Goal: Task Accomplishment & Management: Use online tool/utility

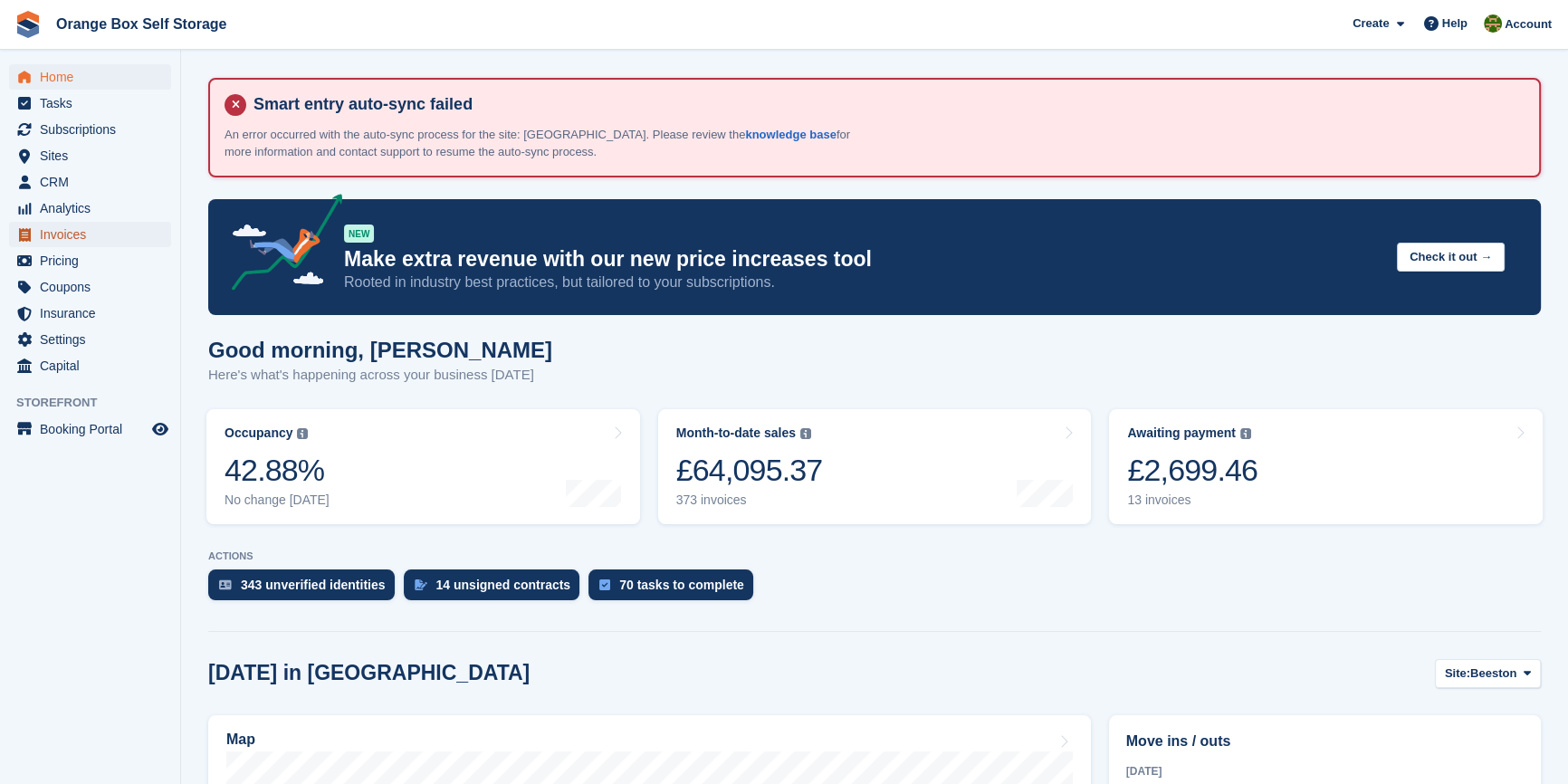
click at [72, 234] on span "Invoices" at bounding box center [93, 234] width 109 height 26
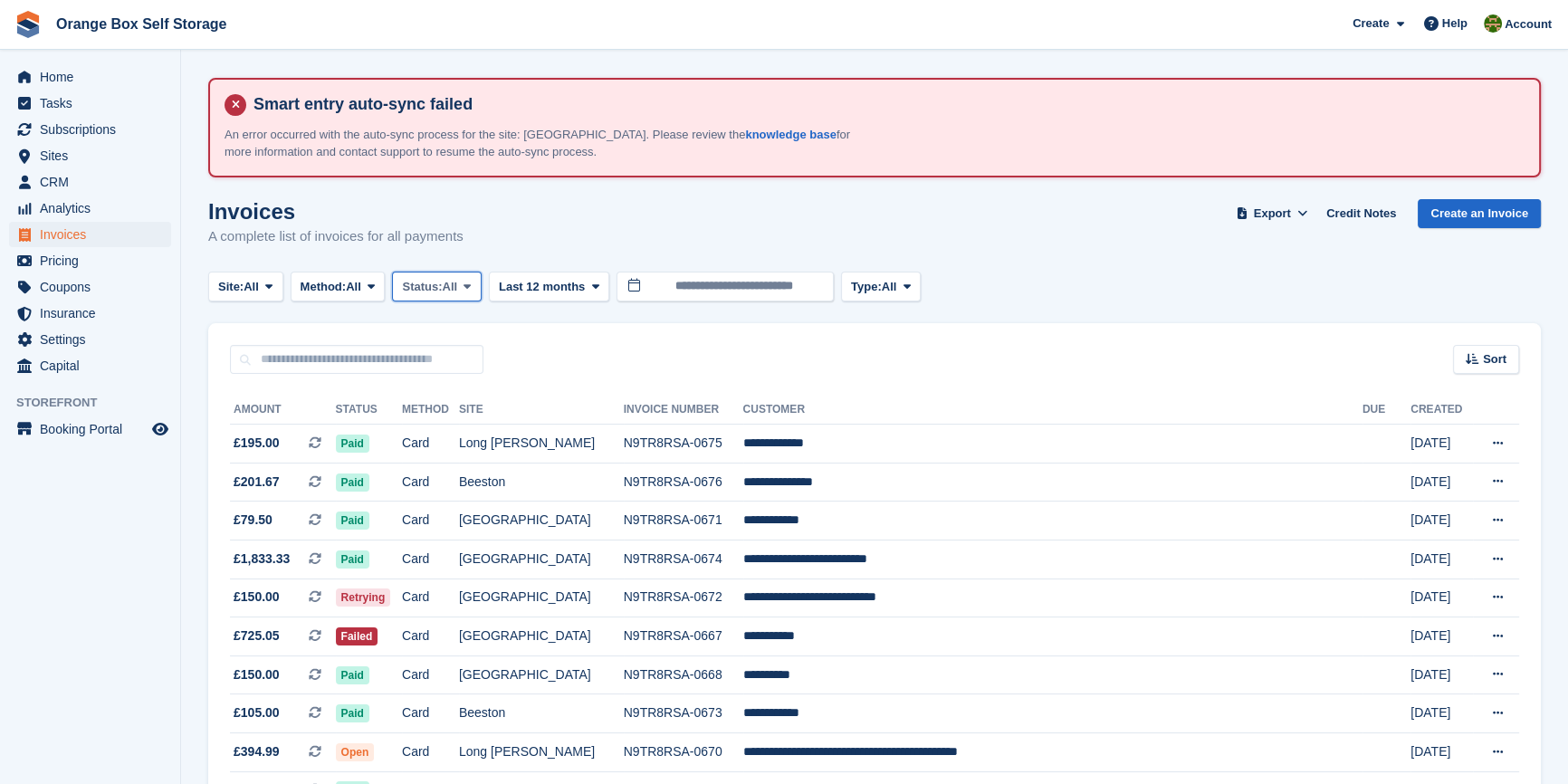
click at [423, 289] on span "Status:" at bounding box center [422, 287] width 39 height 18
click at [449, 416] on link "Open" at bounding box center [479, 428] width 158 height 33
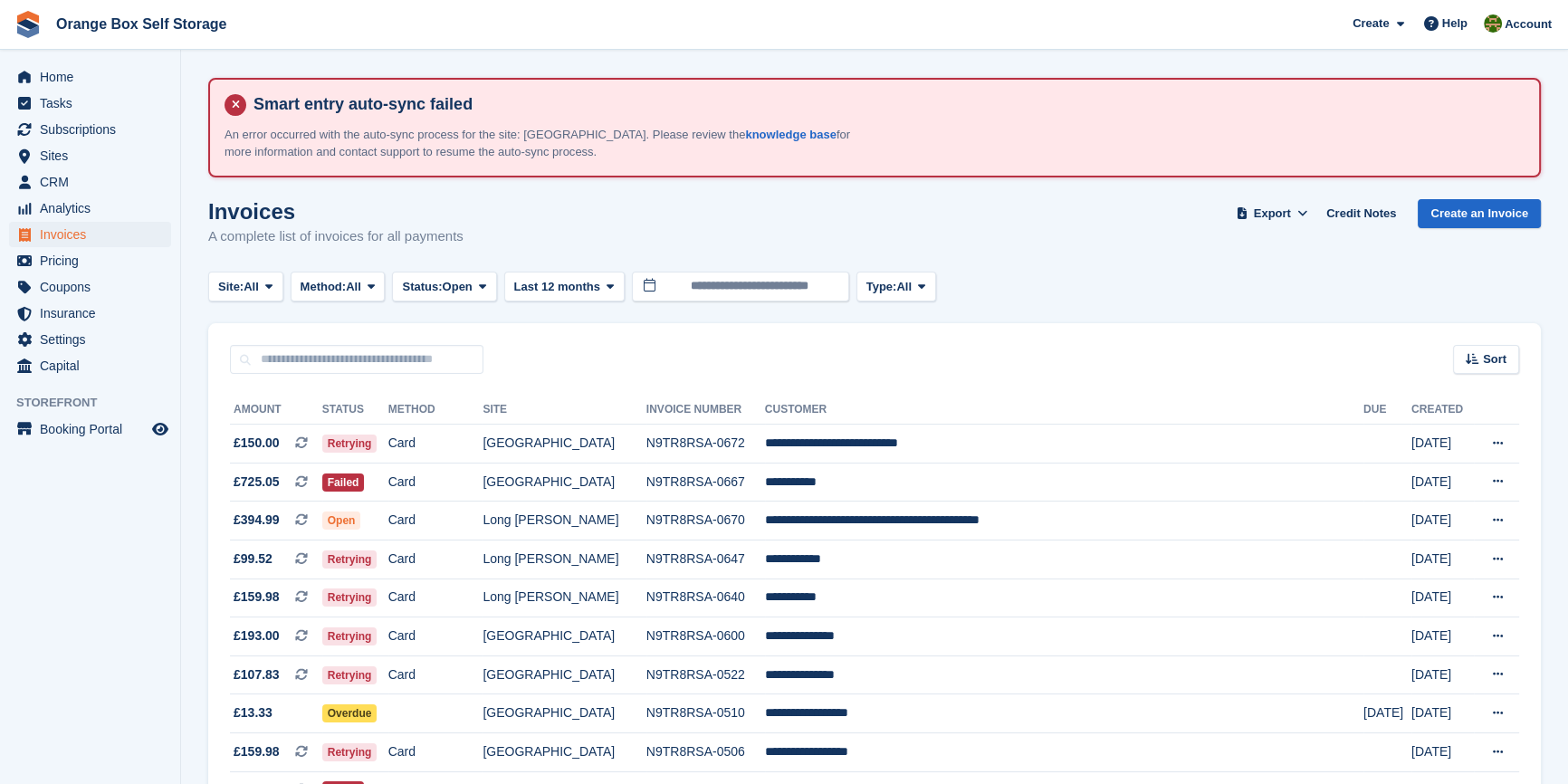
click at [82, 556] on aside "Home Tasks Subscriptions Subscriptions Subscriptions Contracts Price increases …" at bounding box center [90, 396] width 181 height 693
click at [1018, 452] on td "**********" at bounding box center [1064, 443] width 598 height 38
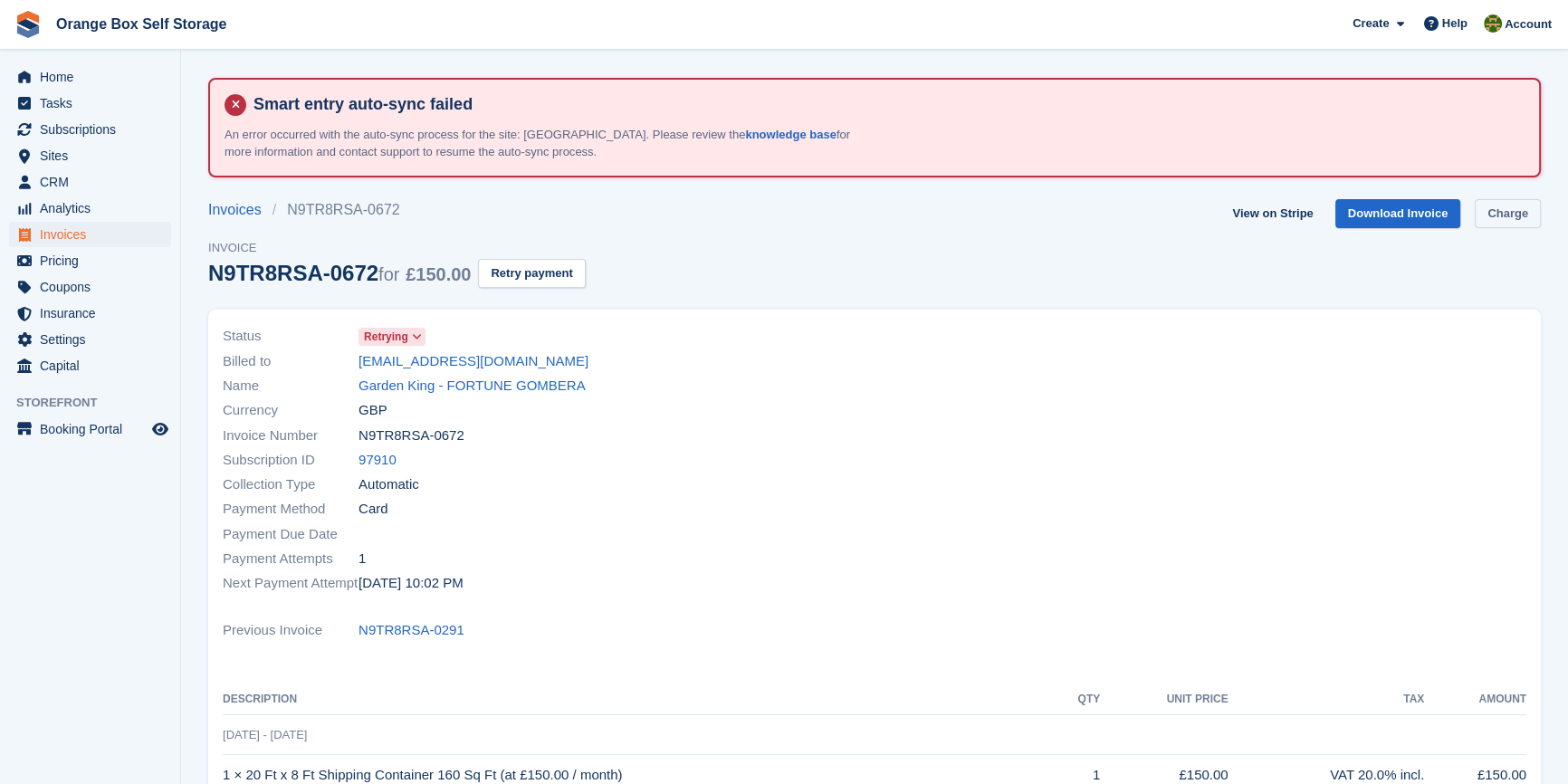
click at [1530, 213] on link "Charge" at bounding box center [1508, 213] width 66 height 30
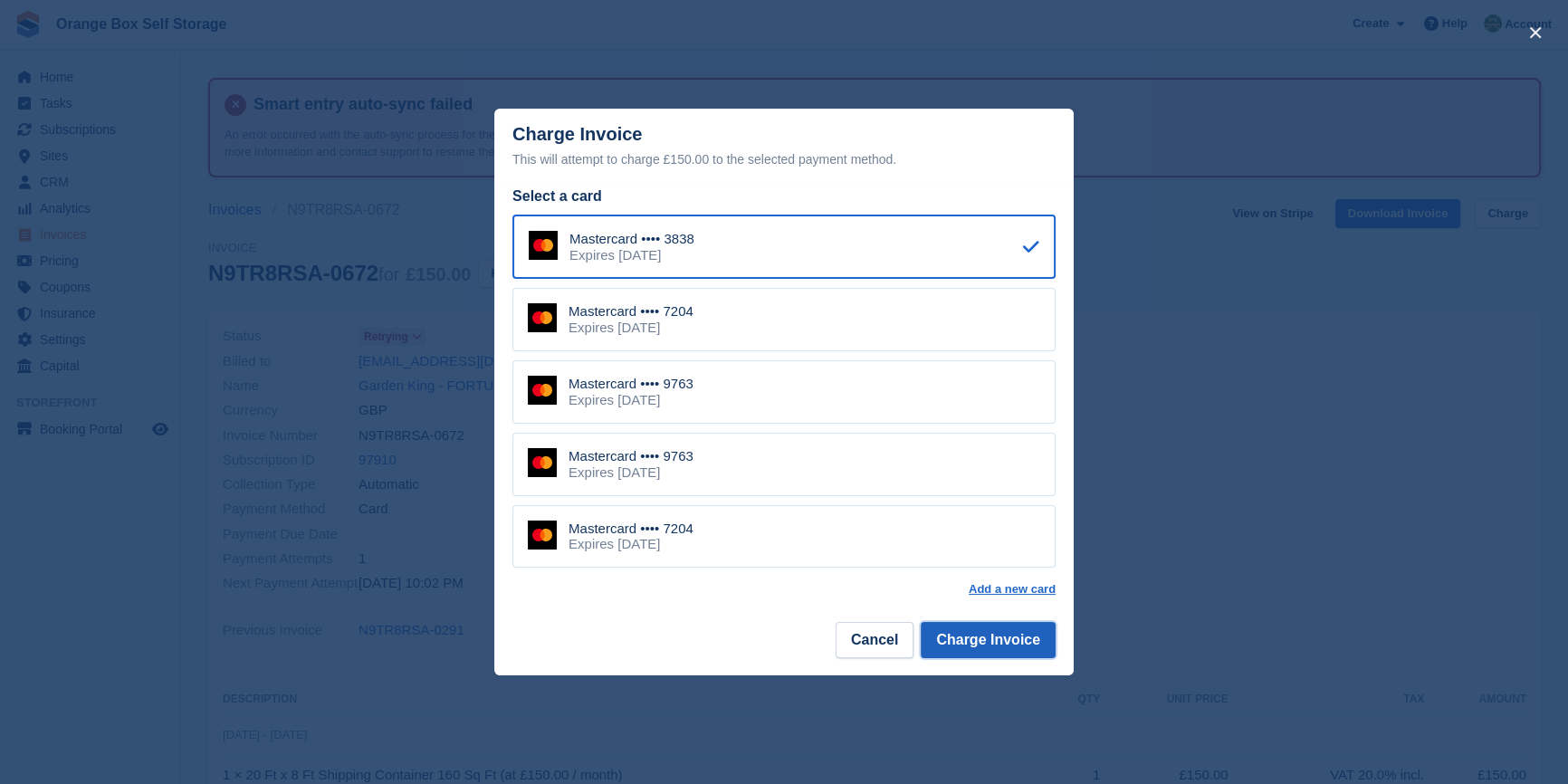
click at [1005, 655] on button "Charge Invoice" at bounding box center [988, 640] width 135 height 37
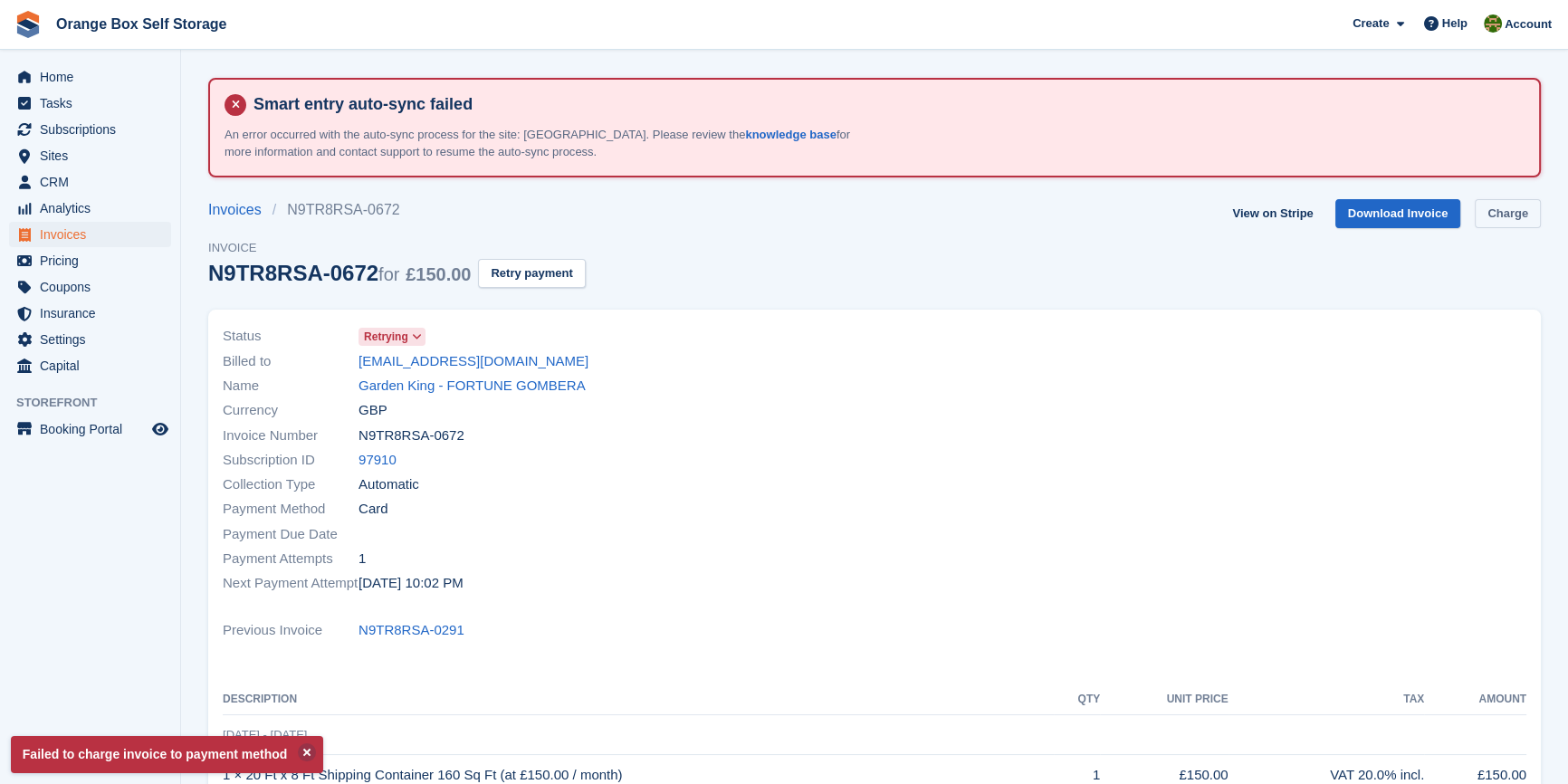
click at [1516, 215] on link "Charge" at bounding box center [1508, 213] width 66 height 30
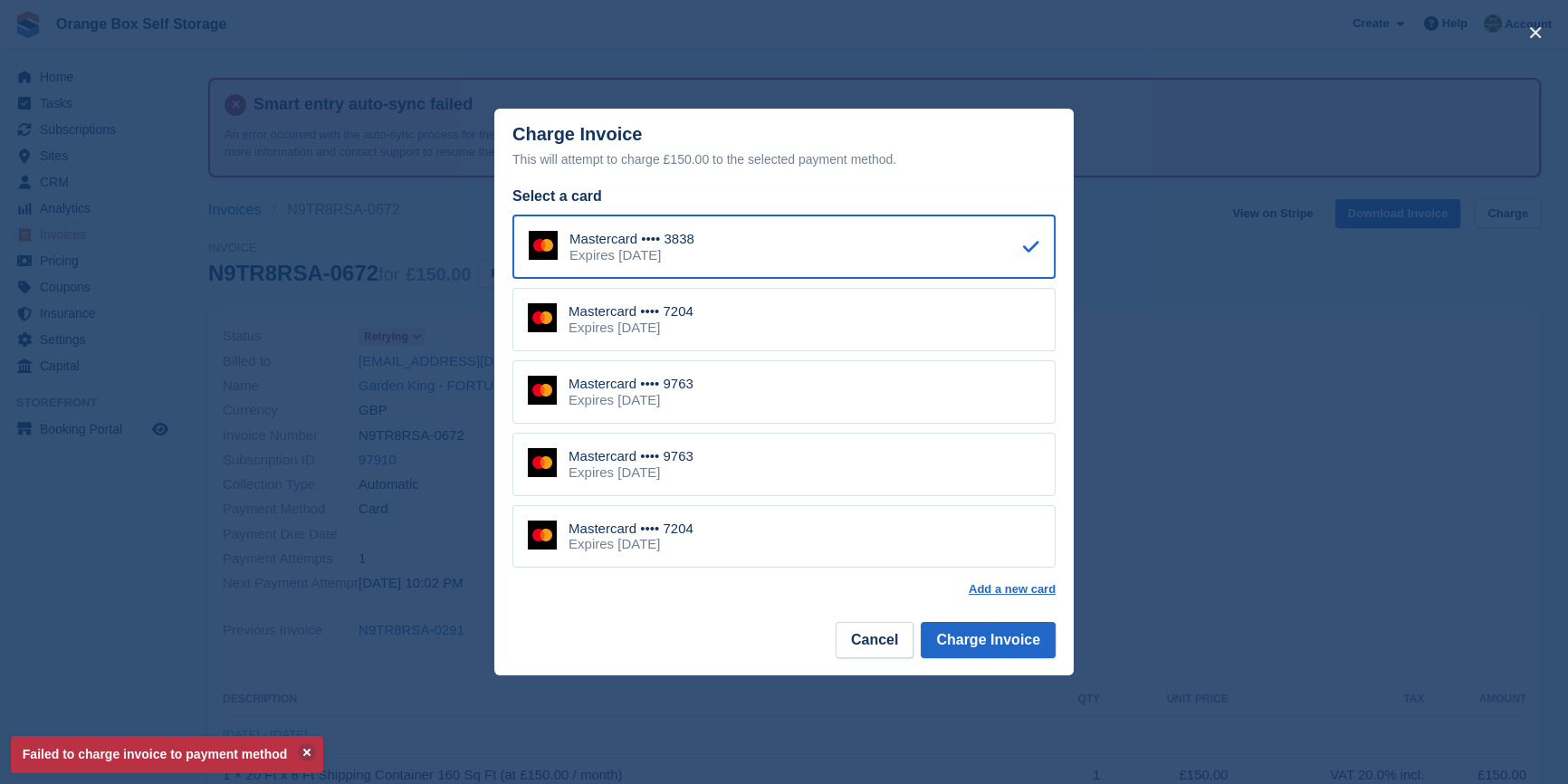
click at [756, 321] on div "Mastercard •••• 7204 Expires April 2030" at bounding box center [784, 319] width 543 height 63
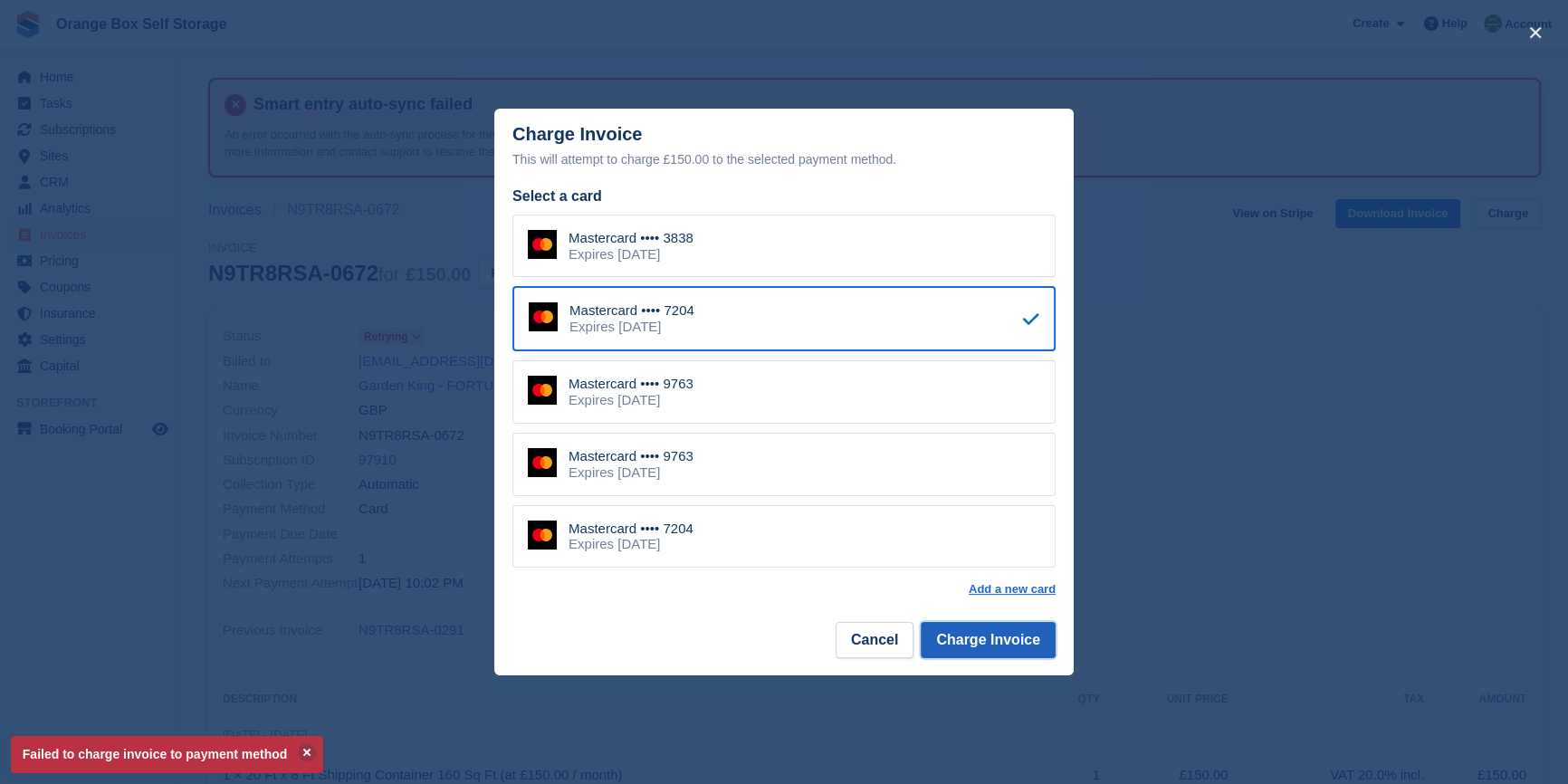
click at [977, 644] on button "Charge Invoice" at bounding box center [988, 640] width 135 height 37
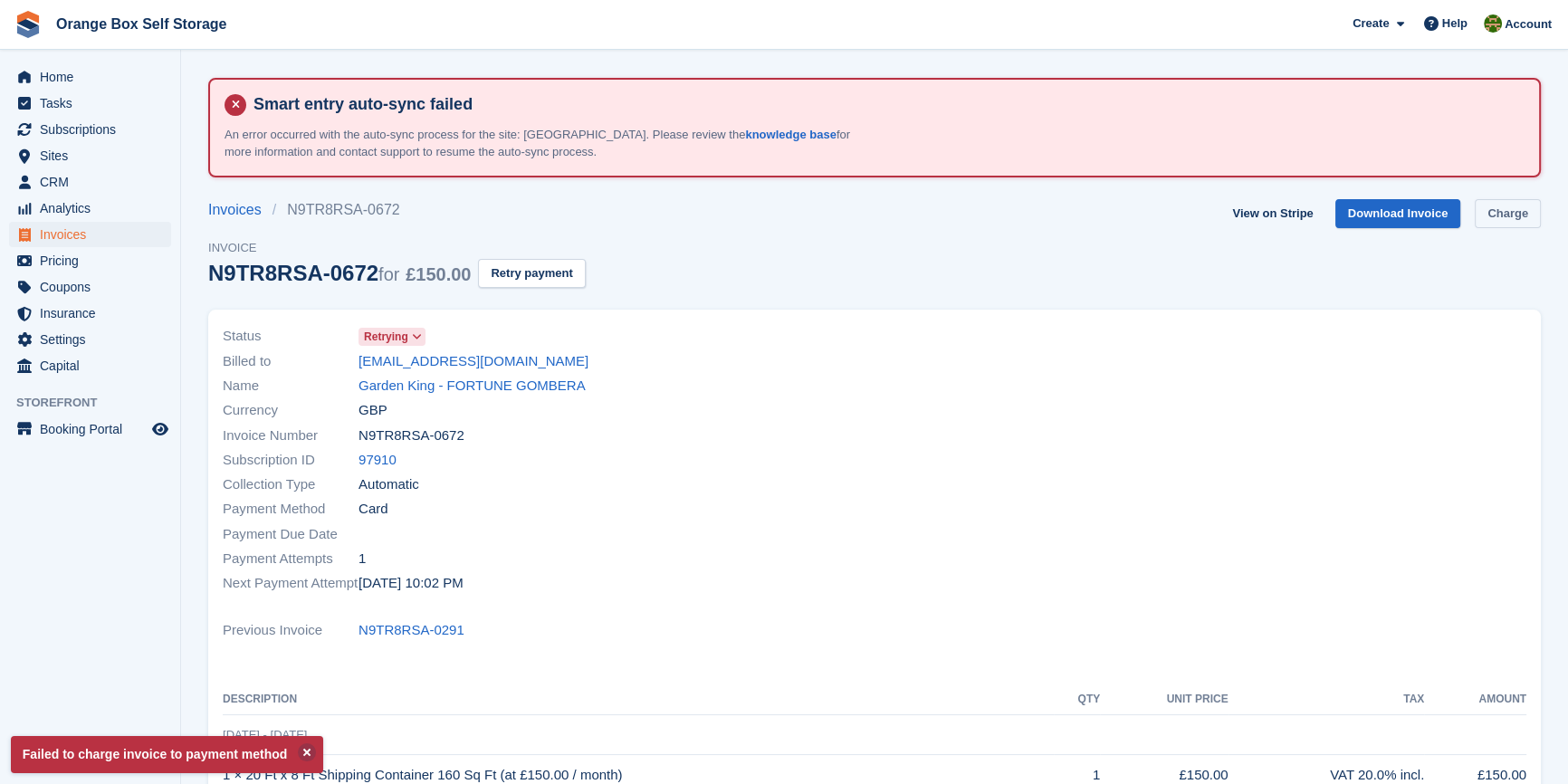
click at [1514, 207] on link "Charge" at bounding box center [1508, 213] width 66 height 30
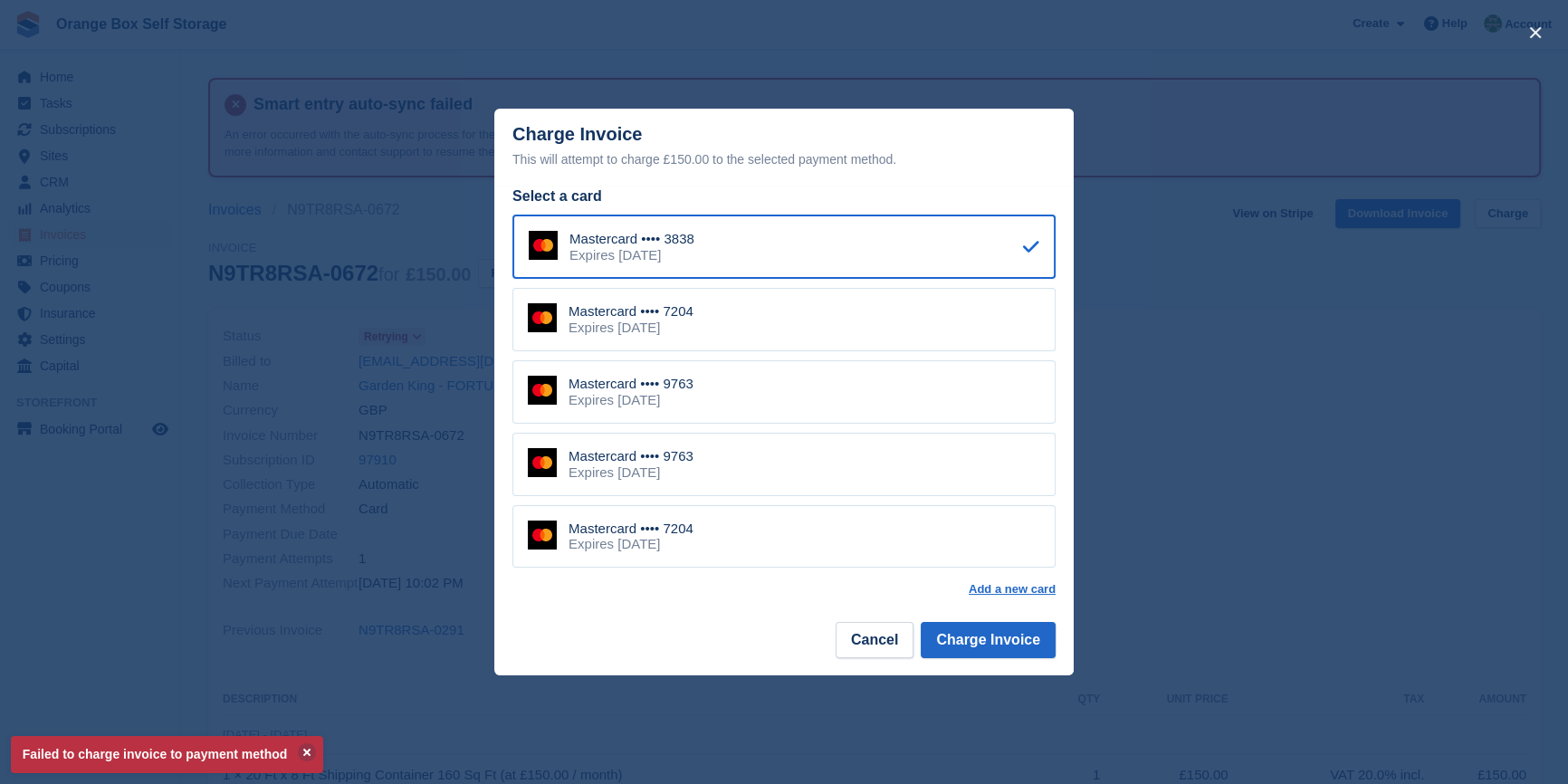
click at [883, 385] on div "Mastercard •••• 9763 Expires November 2029" at bounding box center [784, 391] width 543 height 63
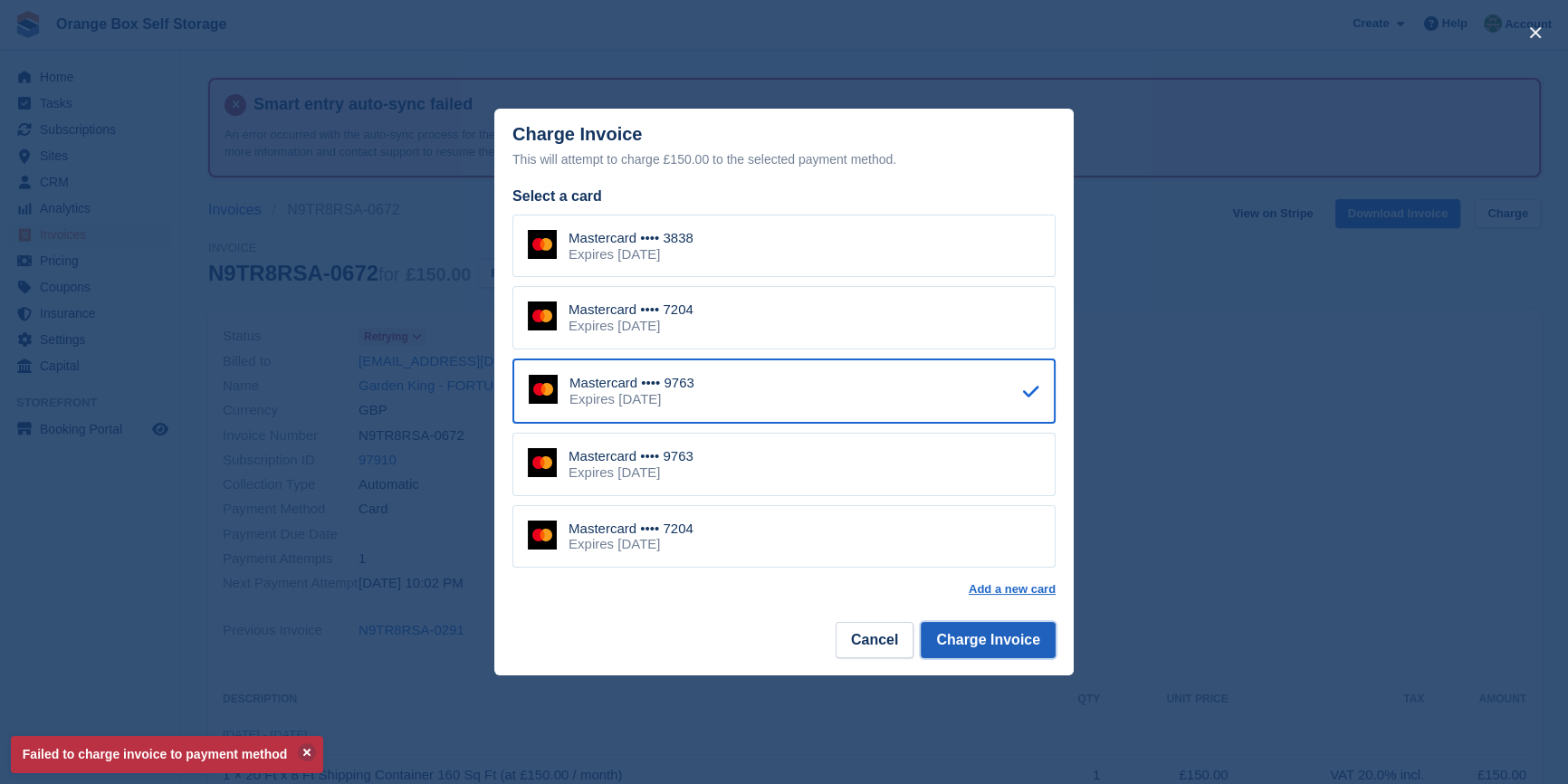
click at [979, 645] on button "Charge Invoice" at bounding box center [988, 640] width 135 height 37
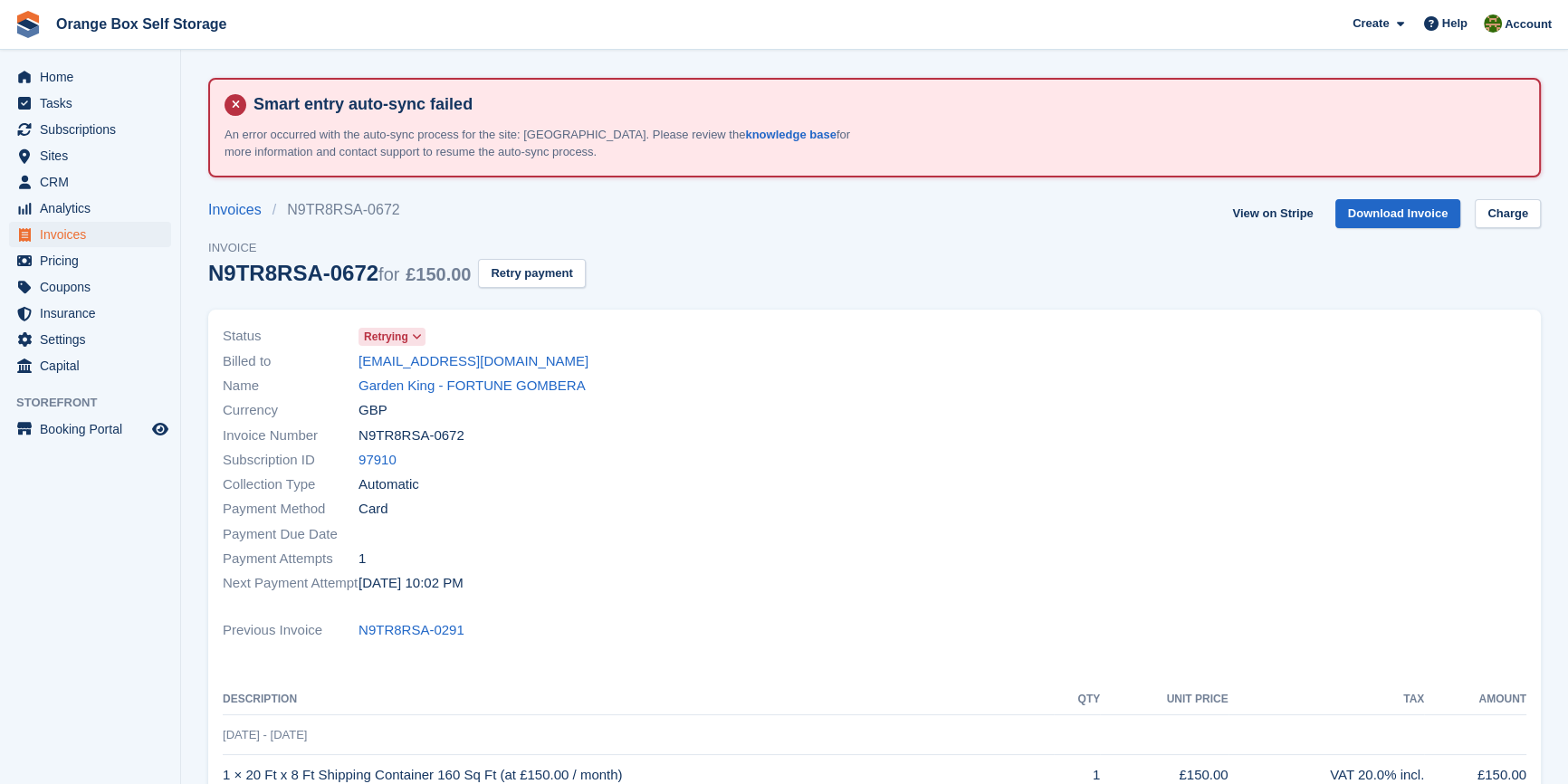
click at [111, 562] on aside "Home Tasks Subscriptions Subscriptions Subscriptions Contracts Price increases …" at bounding box center [90, 396] width 181 height 693
click at [648, 500] on div "Payment Method Card" at bounding box center [543, 508] width 641 height 25
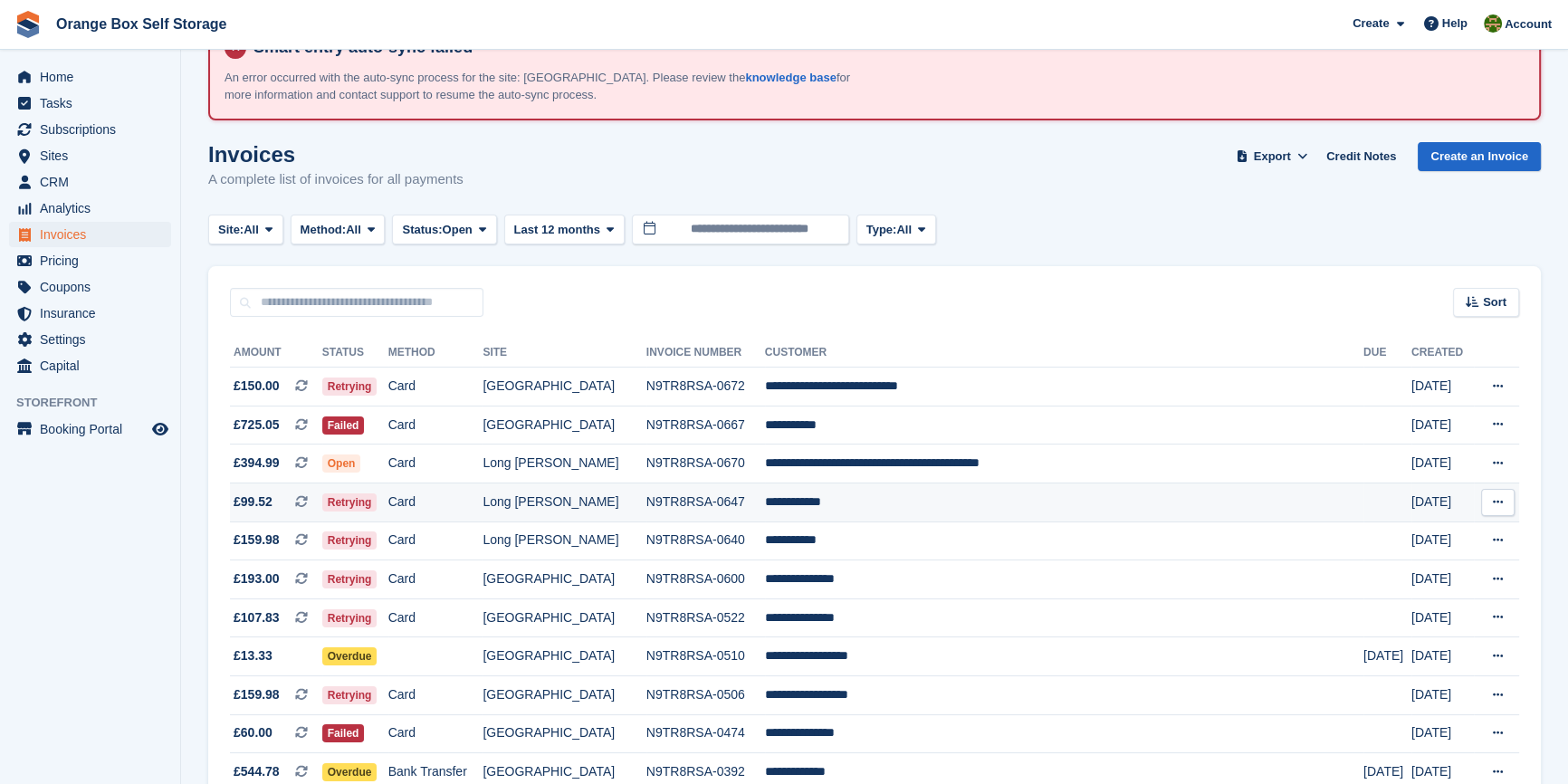
scroll to position [82, 0]
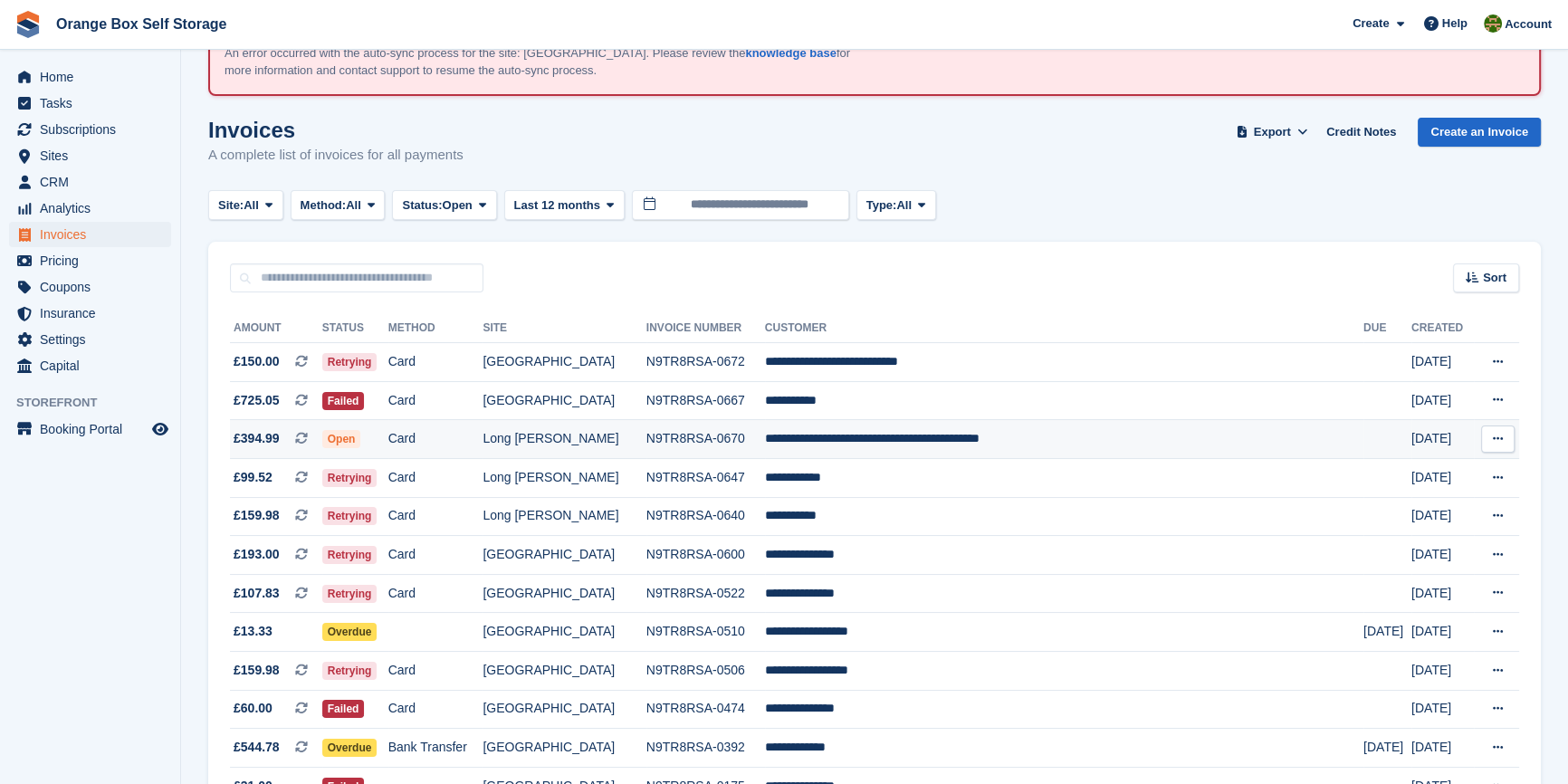
click at [899, 447] on td "**********" at bounding box center [1064, 439] width 598 height 38
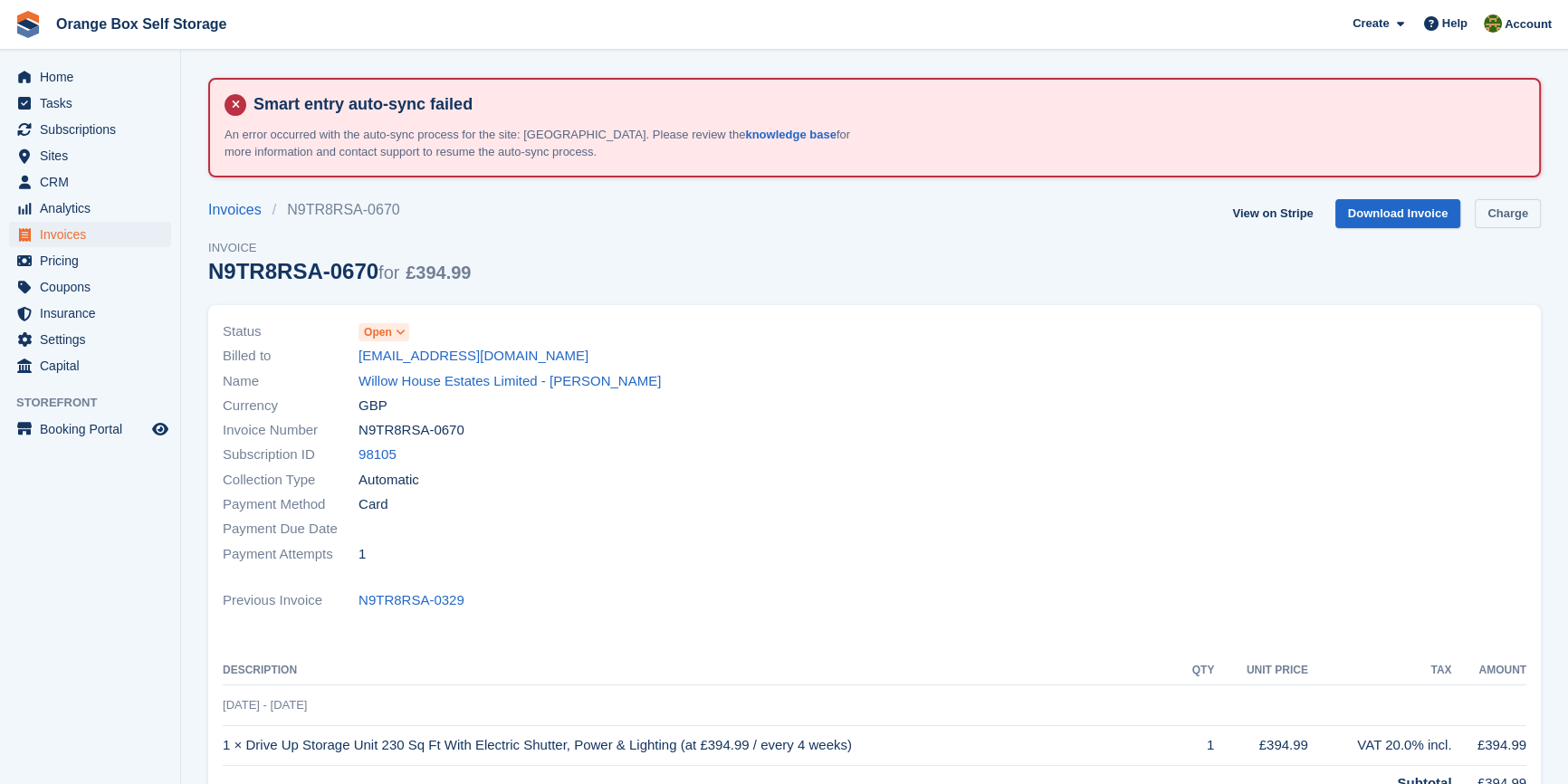
click at [1508, 200] on link "Charge" at bounding box center [1508, 213] width 66 height 30
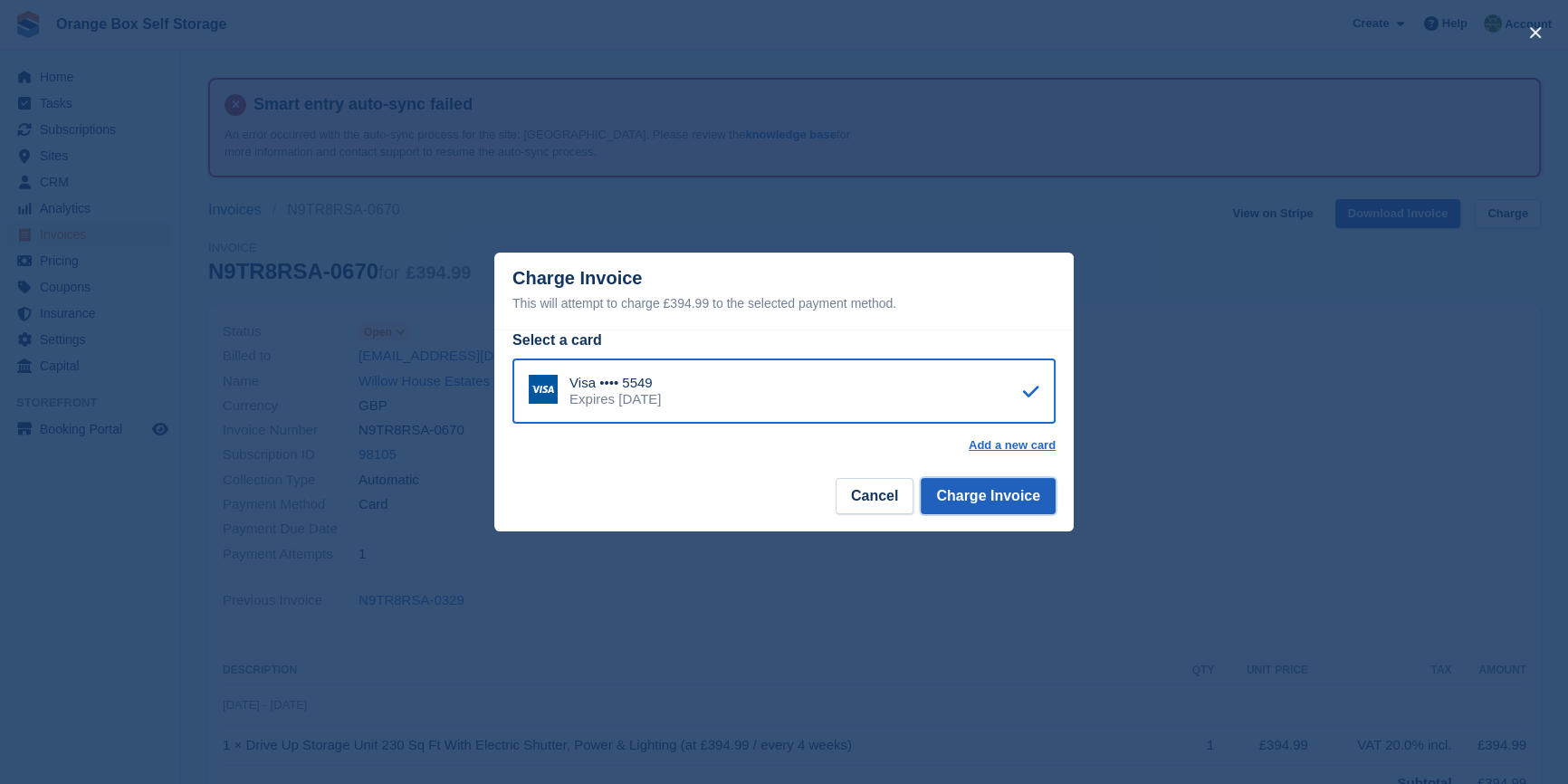
click at [1013, 501] on button "Charge Invoice" at bounding box center [988, 496] width 135 height 37
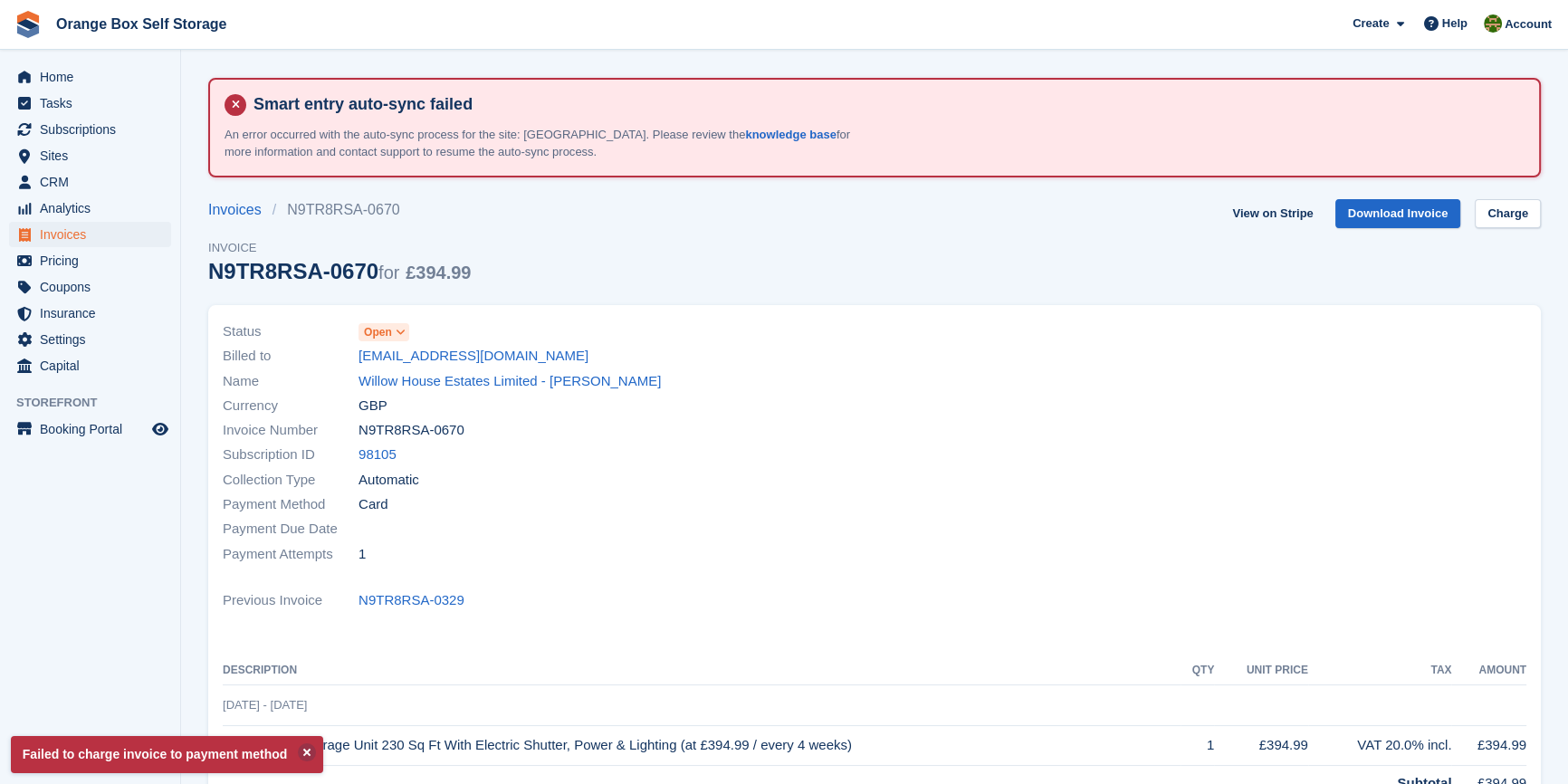
click at [1011, 498] on div at bounding box center [1205, 442] width 663 height 268
click at [823, 383] on div "Name Willow House Estates Limited - GRAHAM TOMLINSON" at bounding box center [543, 380] width 641 height 25
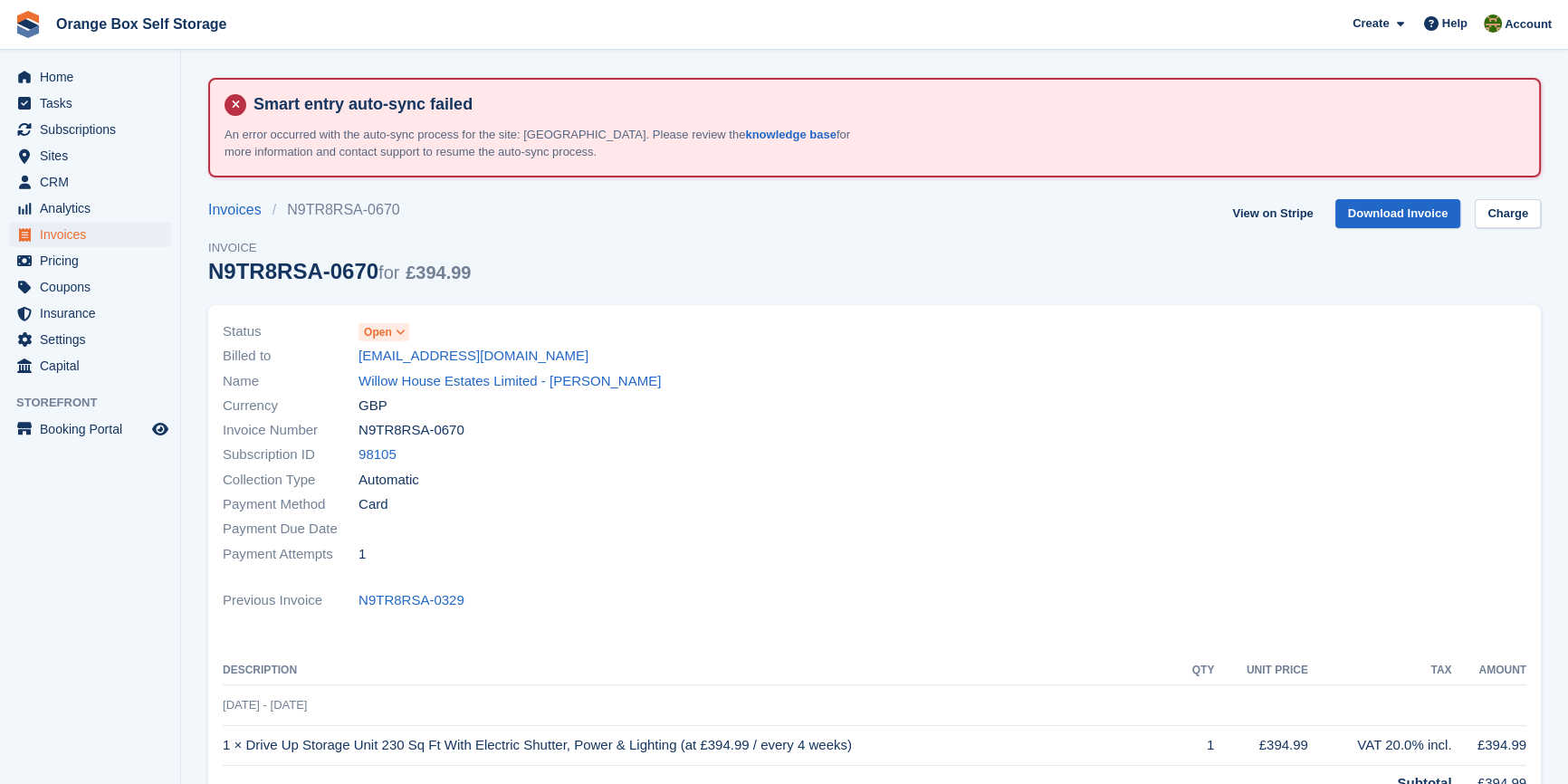
click at [855, 676] on th "Description" at bounding box center [701, 670] width 958 height 29
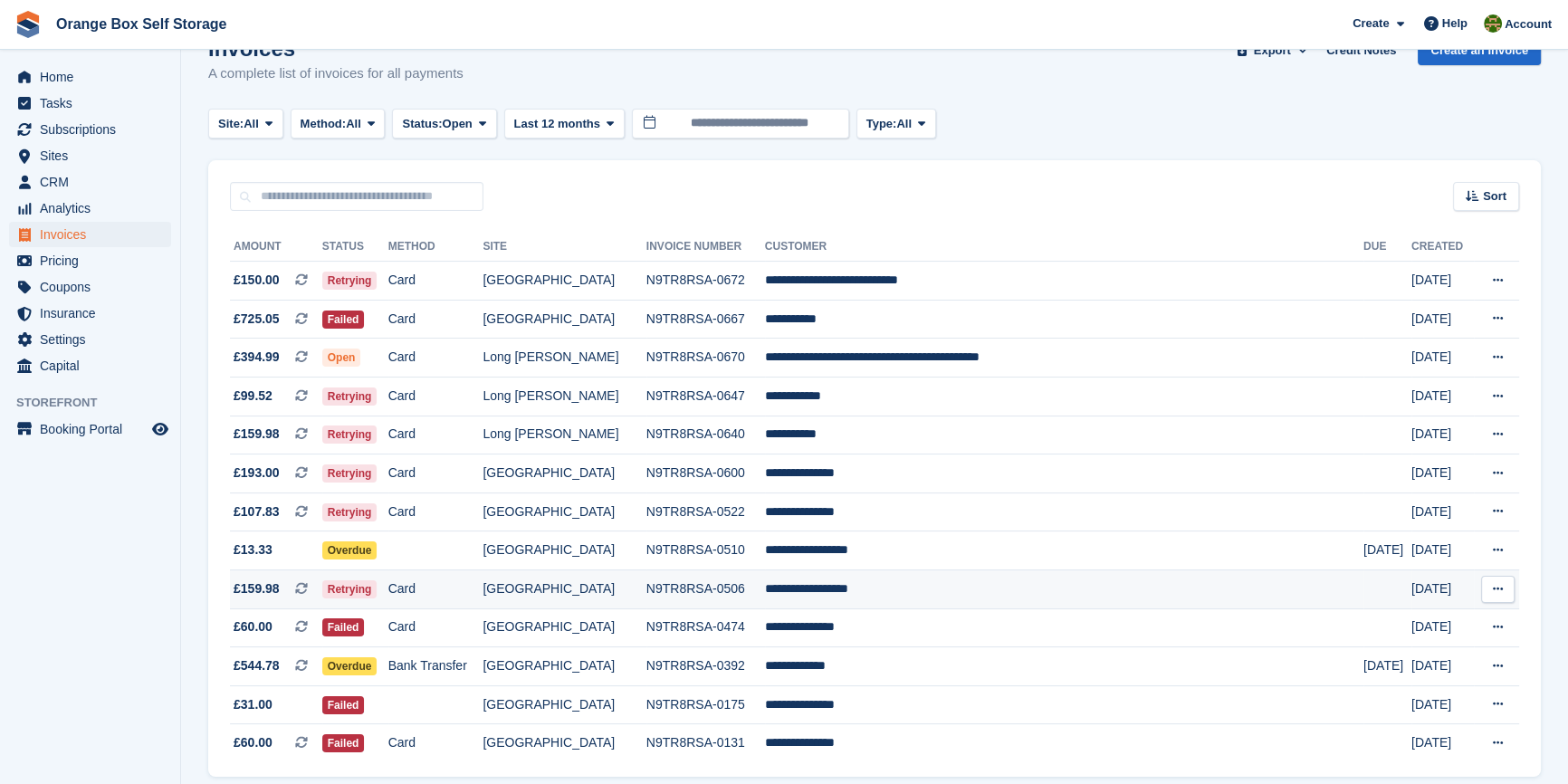
scroll to position [237, 0]
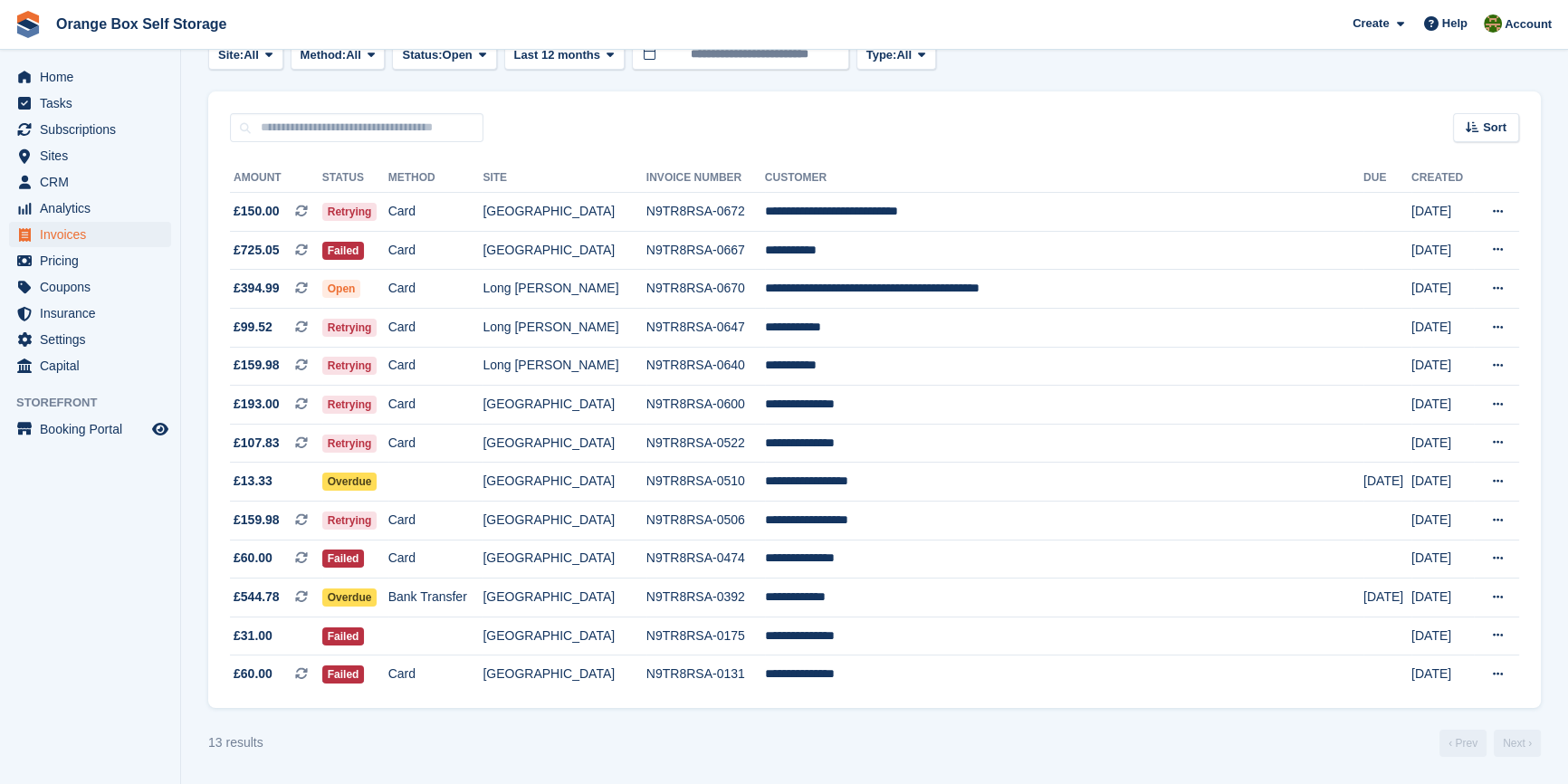
click at [818, 749] on div "13 results ‹ Prev Next ›" at bounding box center [874, 743] width 1332 height 27
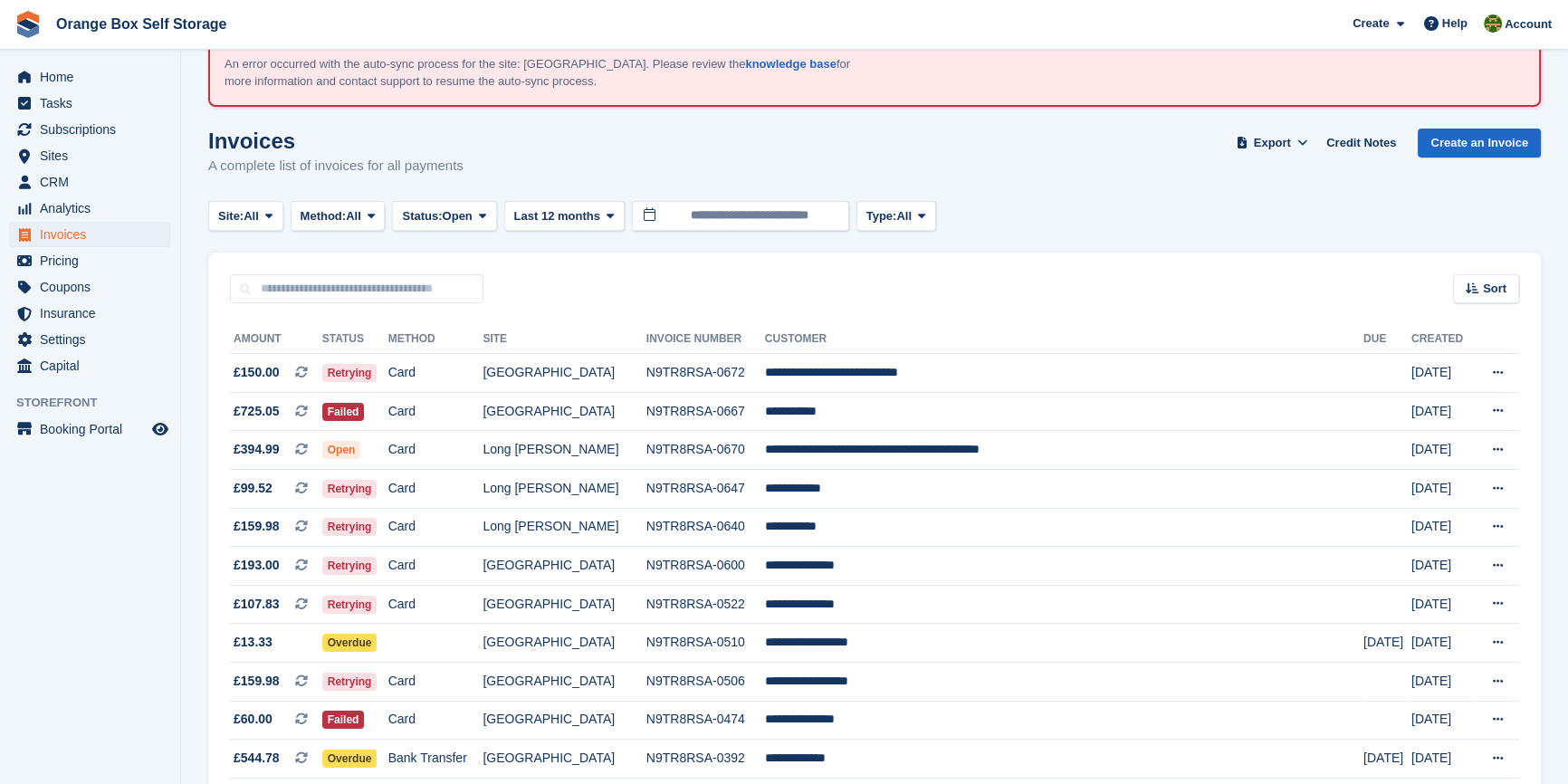
scroll to position [0, 0]
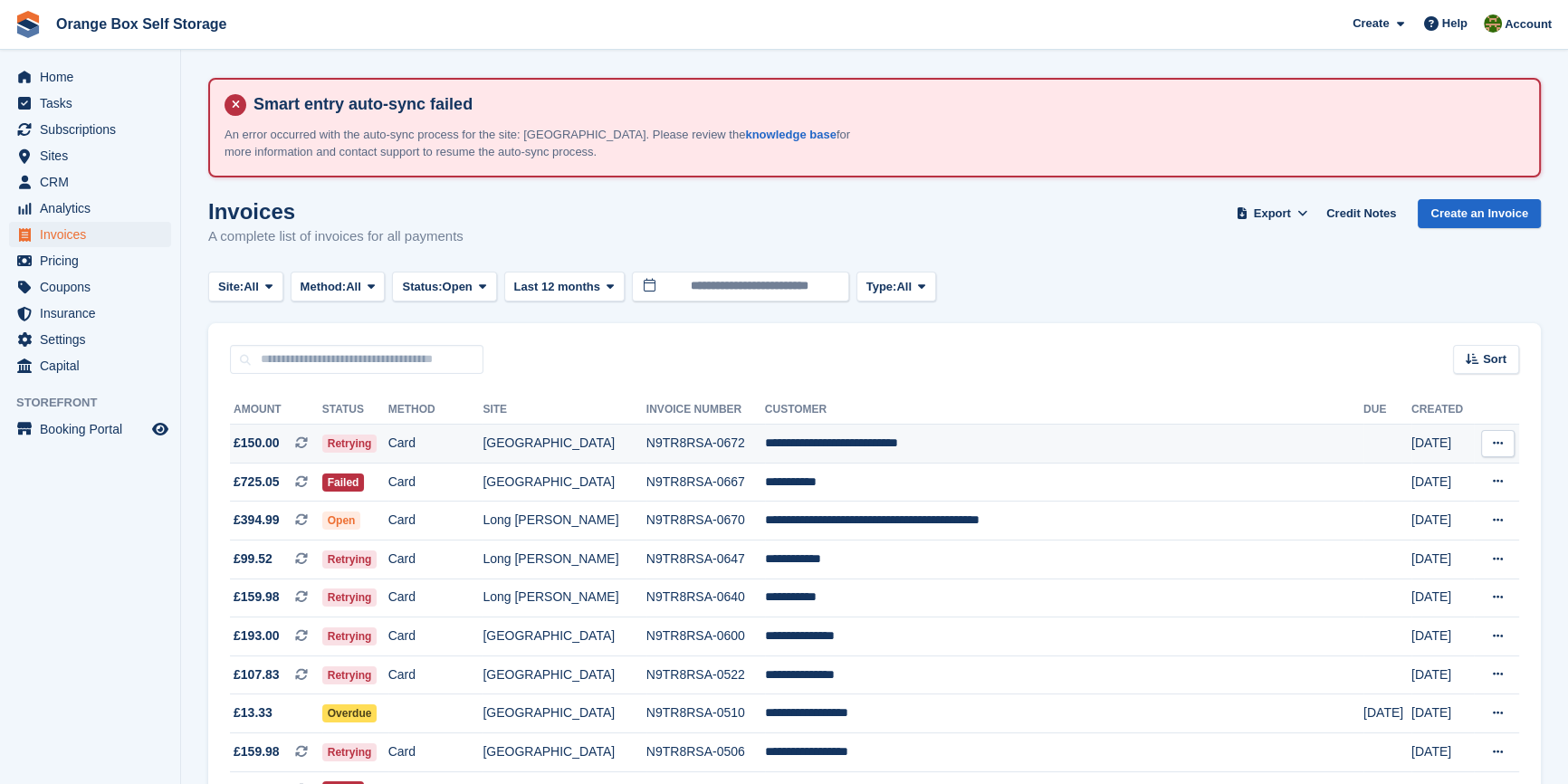
click at [869, 435] on td "**********" at bounding box center [1064, 443] width 598 height 38
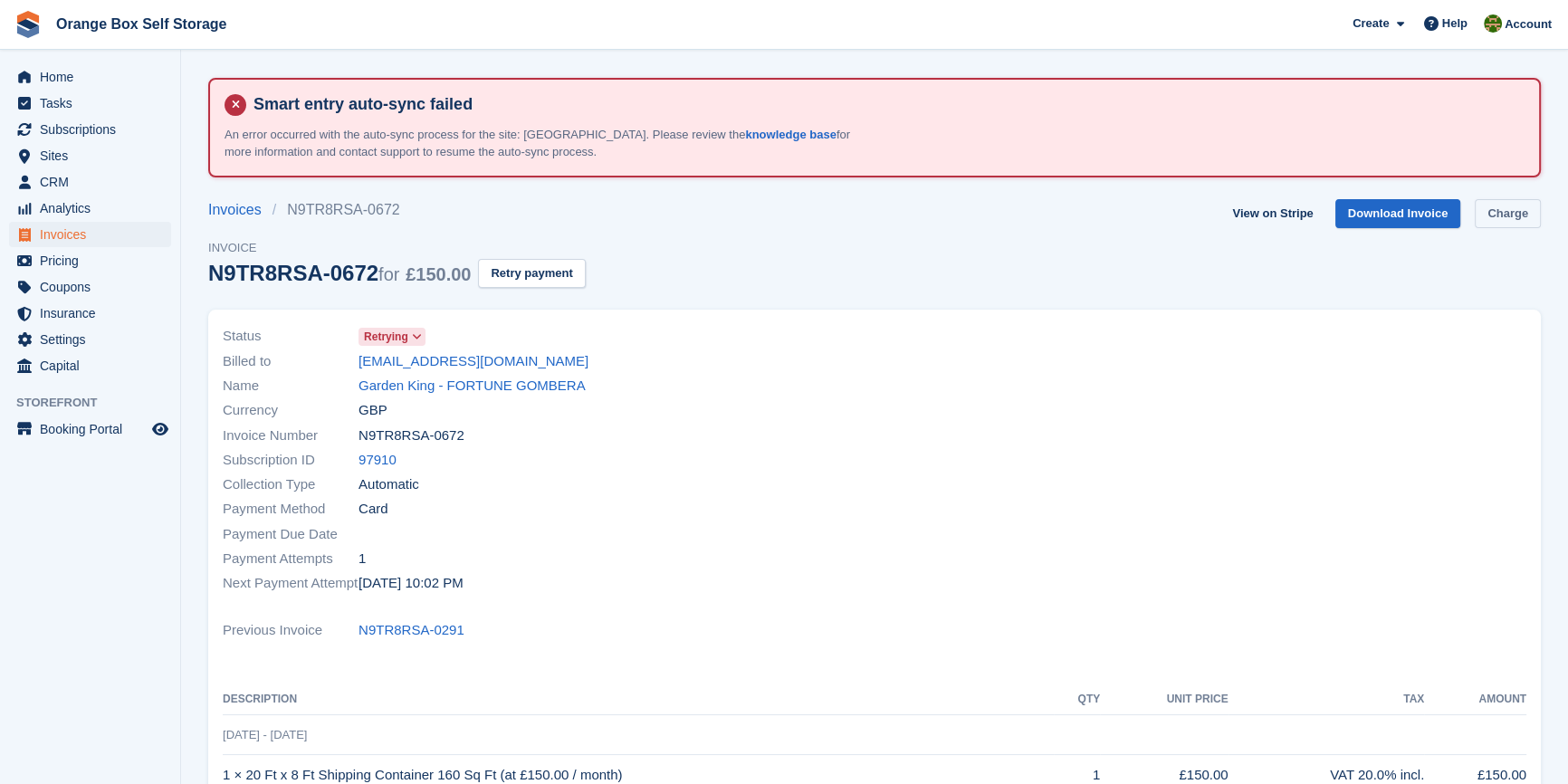
click at [1512, 216] on link "Charge" at bounding box center [1508, 213] width 66 height 30
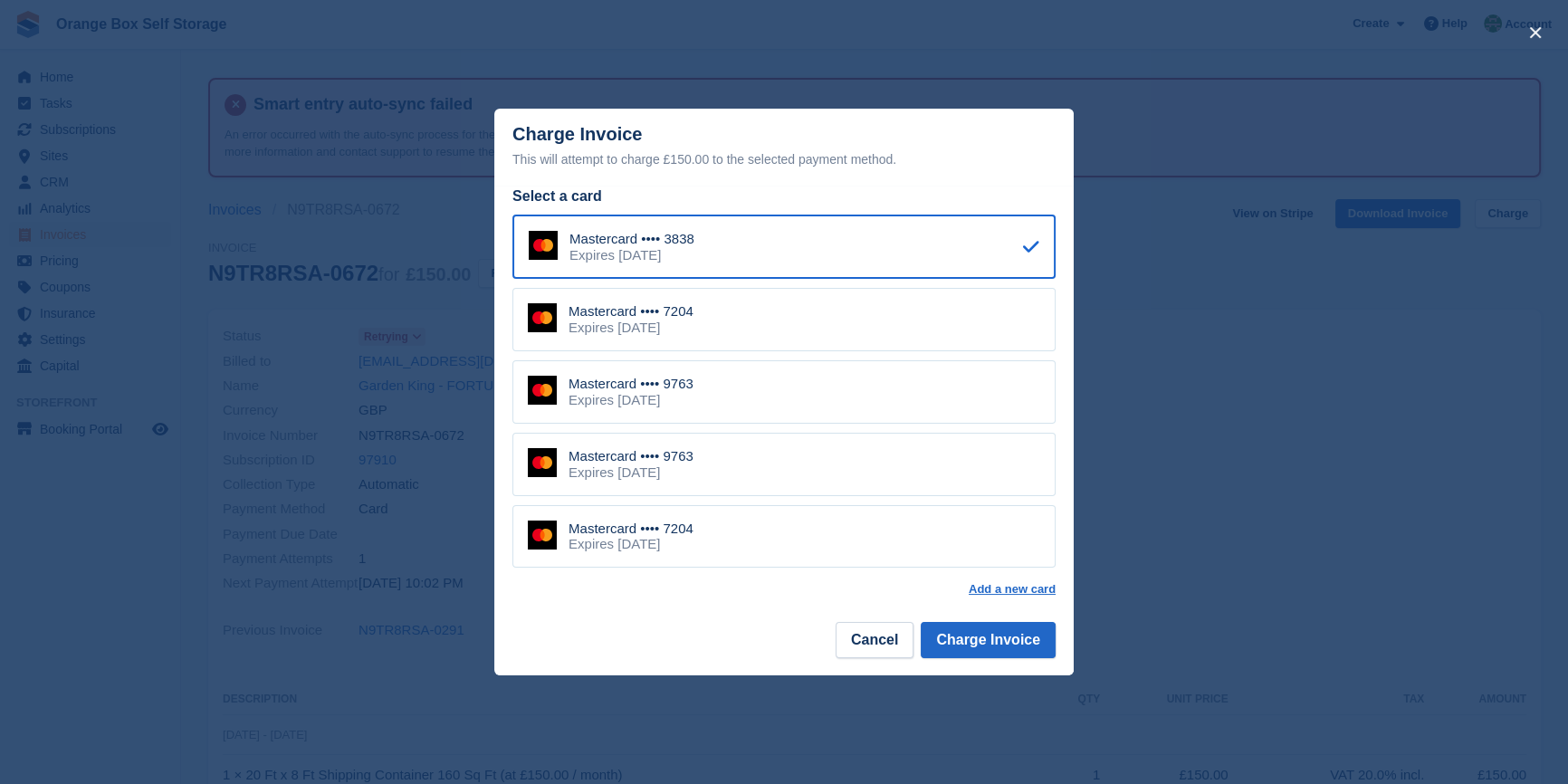
click at [761, 328] on div "Mastercard •••• 7204 Expires April 2030" at bounding box center [784, 319] width 543 height 63
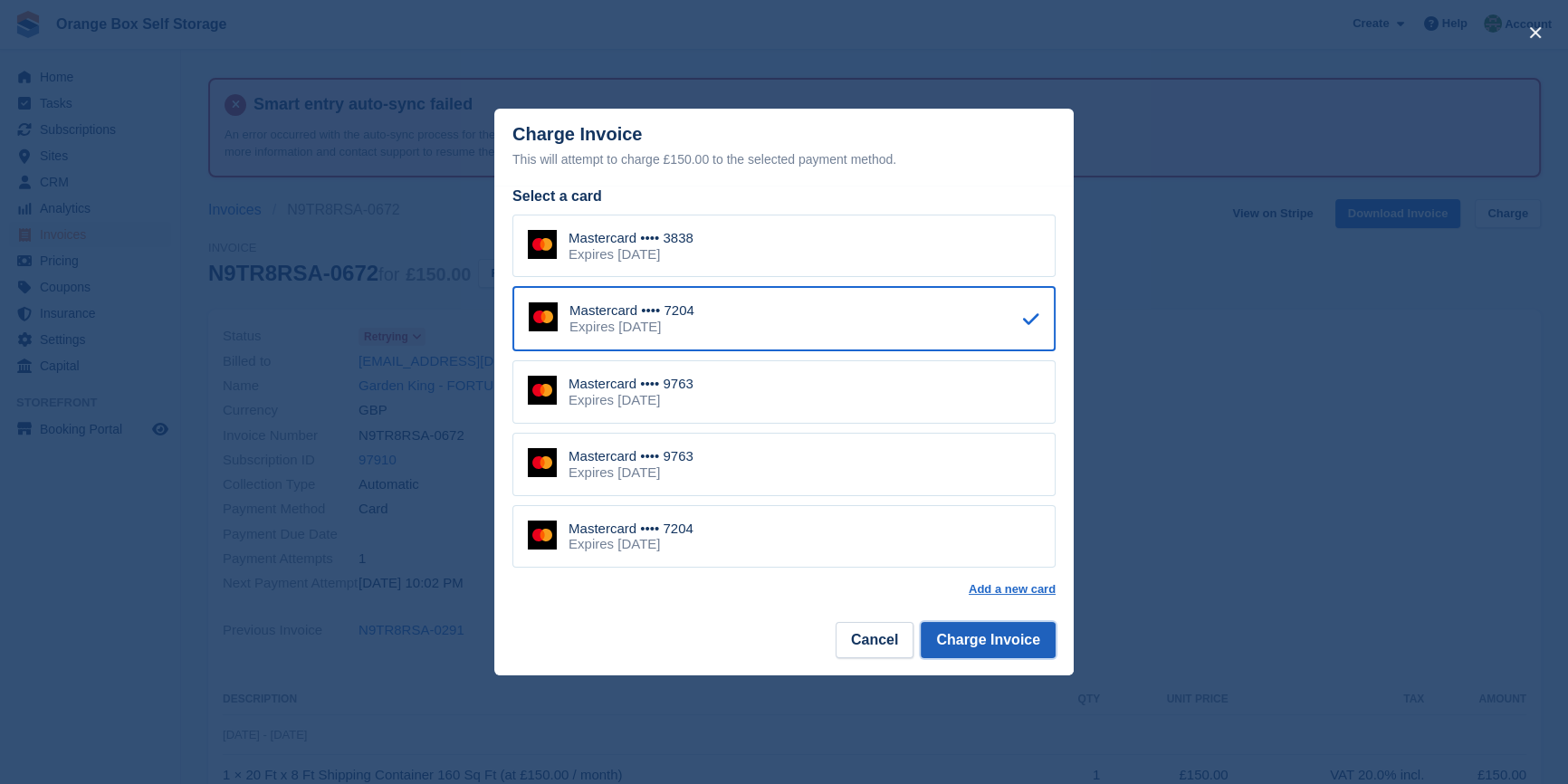
click at [1012, 654] on button "Charge Invoice" at bounding box center [988, 640] width 135 height 37
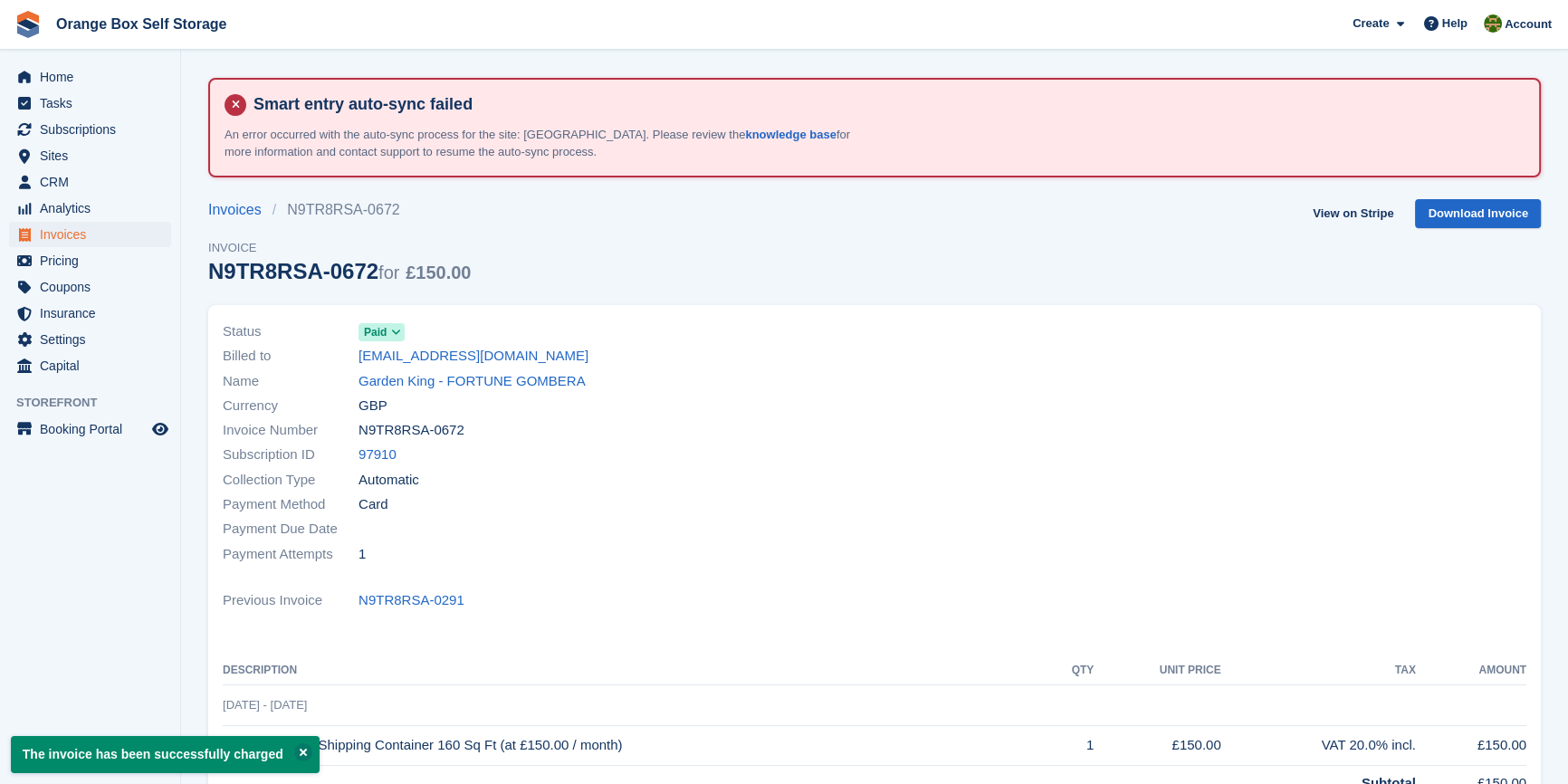
click at [782, 553] on div "Payment Attempts 1" at bounding box center [543, 553] width 641 height 25
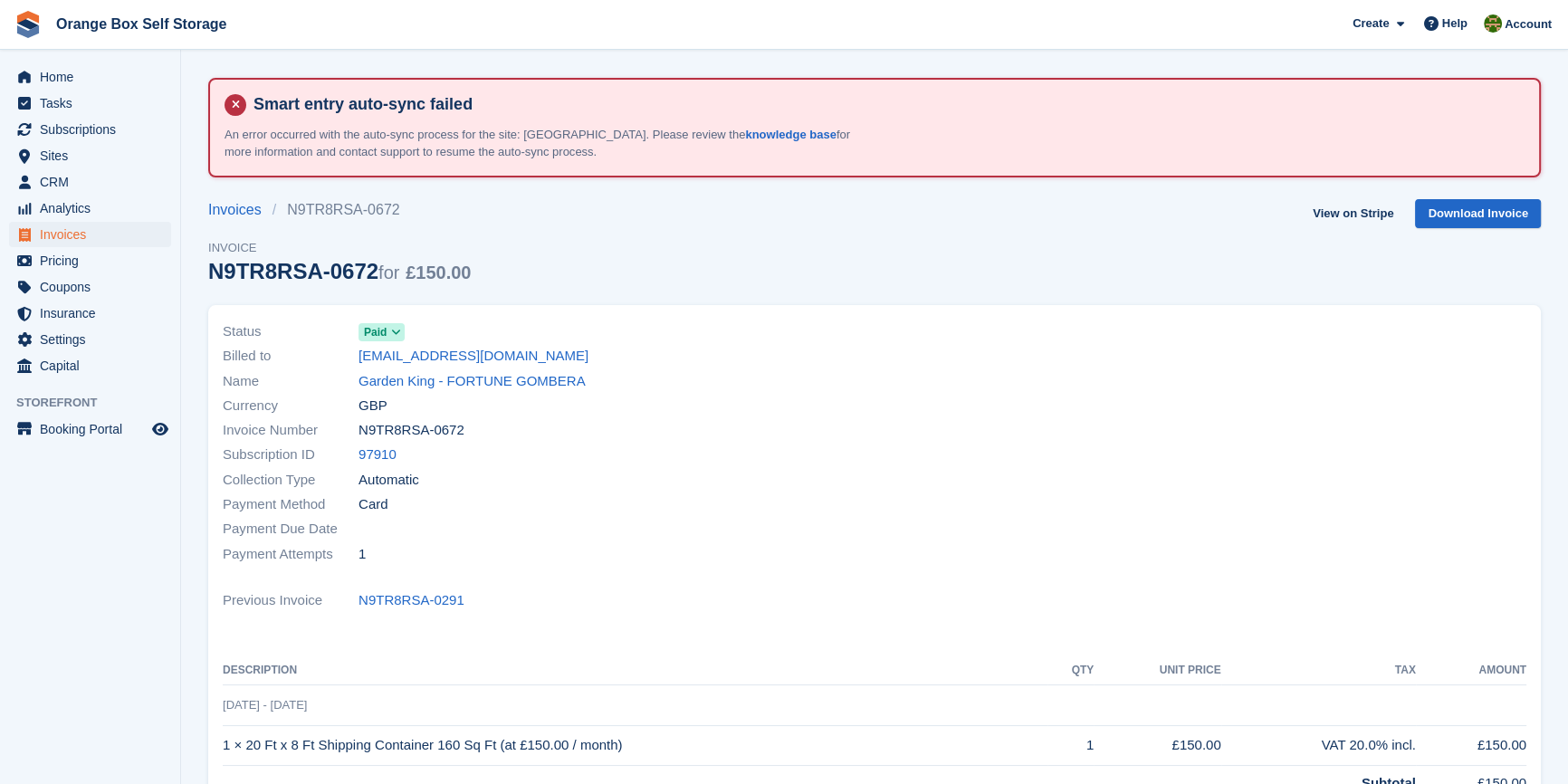
click at [710, 504] on div "Payment Method Card" at bounding box center [543, 505] width 641 height 25
click at [725, 504] on div "Payment Method Card" at bounding box center [543, 505] width 641 height 25
click at [718, 486] on div "Collection Type Automatic" at bounding box center [543, 479] width 641 height 25
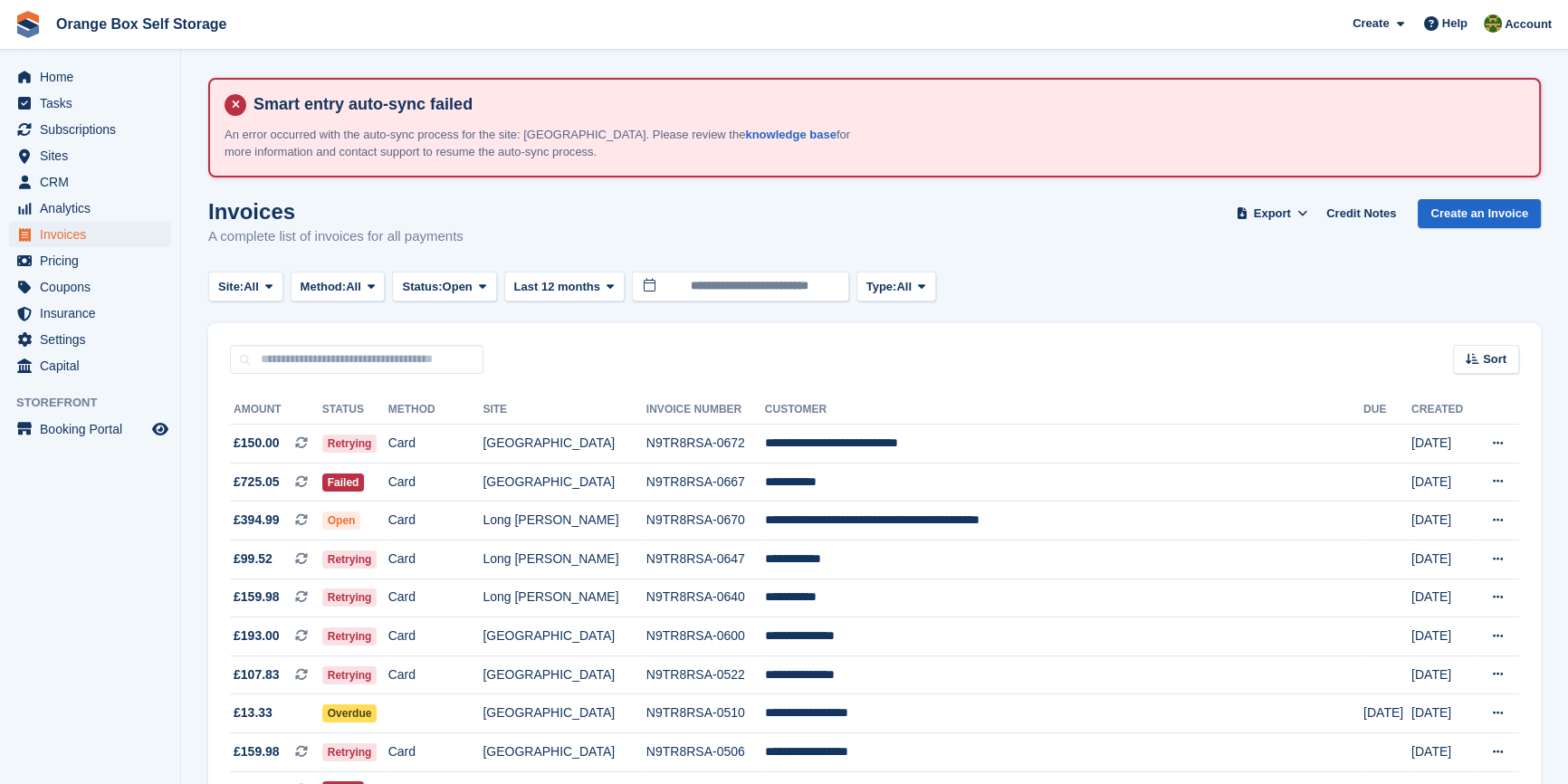
click at [78, 562] on aside "Home Tasks Subscriptions Subscriptions Subscriptions Contracts Price increases …" at bounding box center [90, 396] width 181 height 693
click at [101, 617] on aside "Home Tasks Subscriptions Subscriptions Subscriptions Contracts Price increases …" at bounding box center [90, 396] width 181 height 693
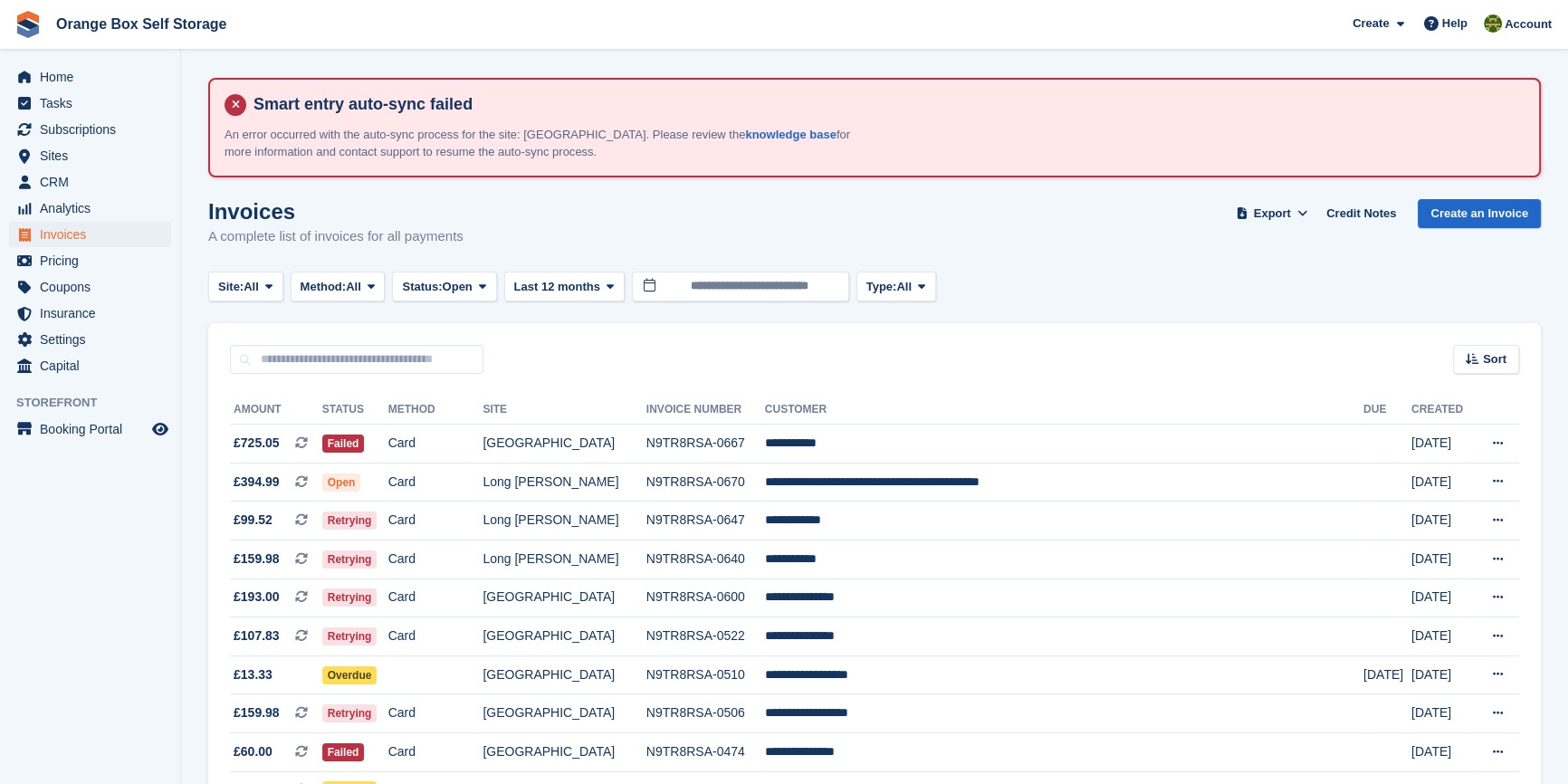
click at [110, 578] on aside "Home Tasks Subscriptions Subscriptions Subscriptions Contracts Price increases …" at bounding box center [90, 396] width 181 height 693
click at [63, 518] on aside "Home Tasks Subscriptions Subscriptions Subscriptions Contracts Price increases …" at bounding box center [90, 396] width 181 height 693
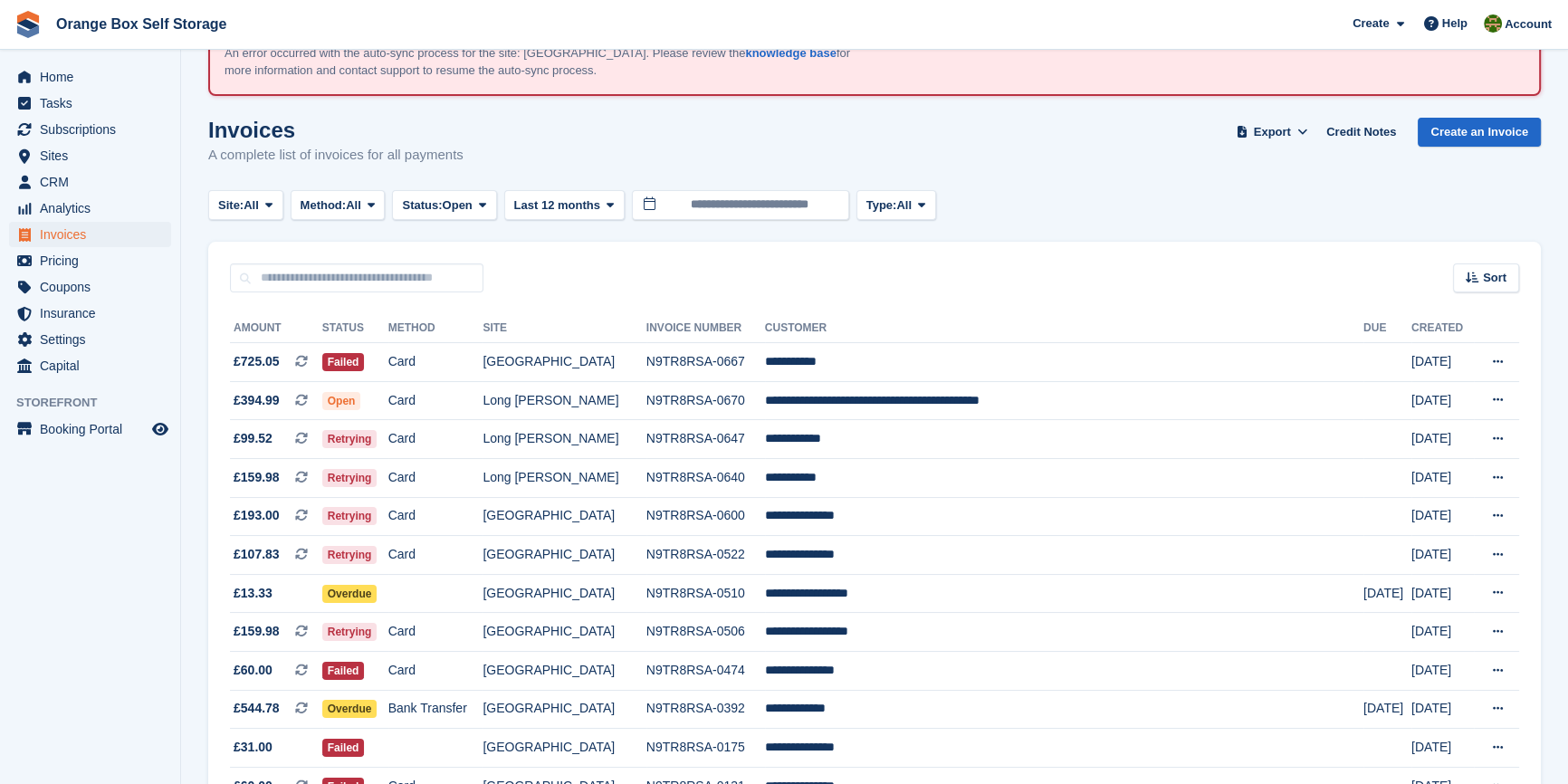
scroll to position [164, 0]
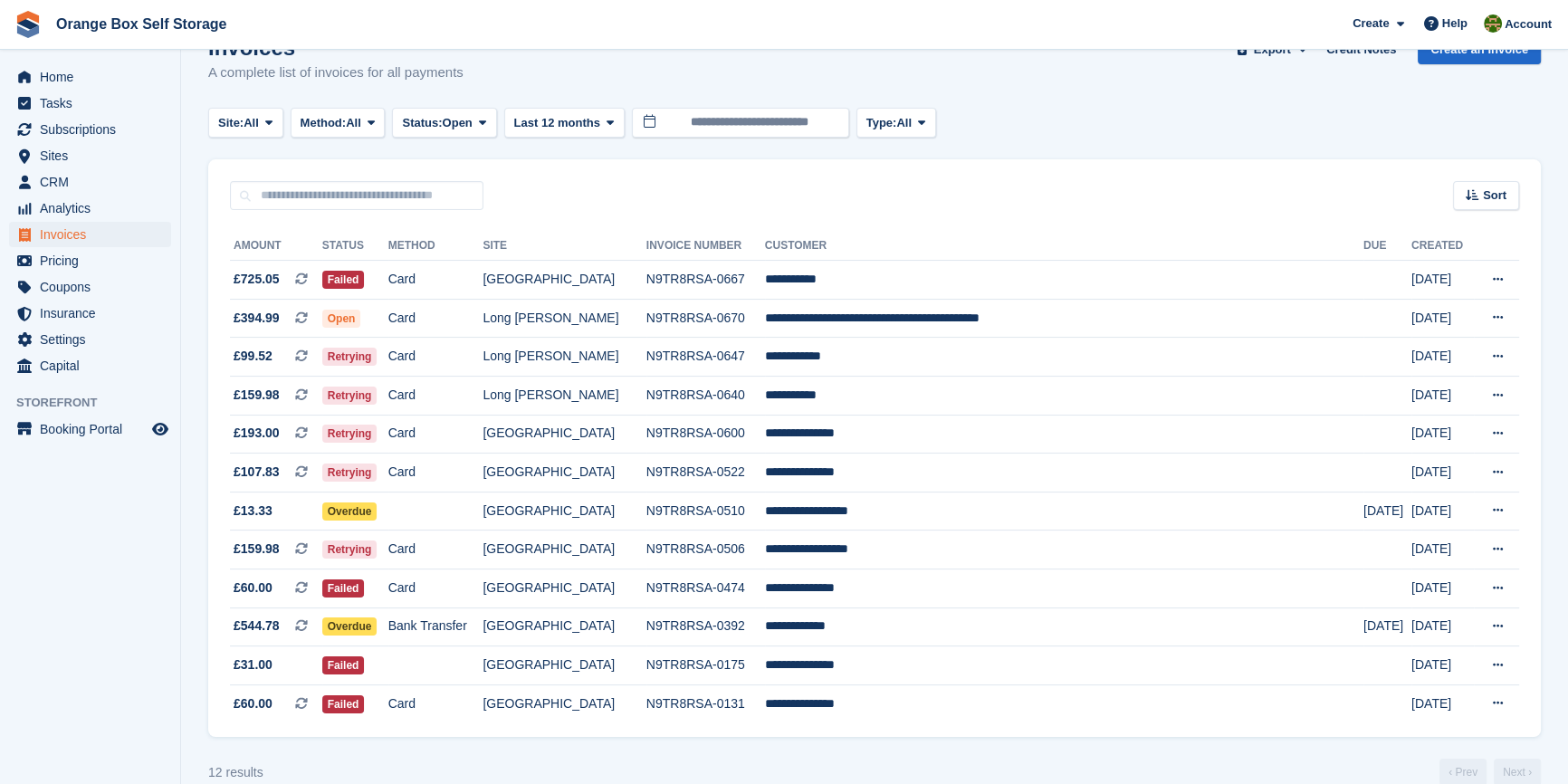
click at [150, 496] on aside "Home Tasks Subscriptions Subscriptions Subscriptions Contracts Price increases …" at bounding box center [90, 396] width 181 height 693
click at [70, 107] on span "Tasks" at bounding box center [93, 103] width 109 height 26
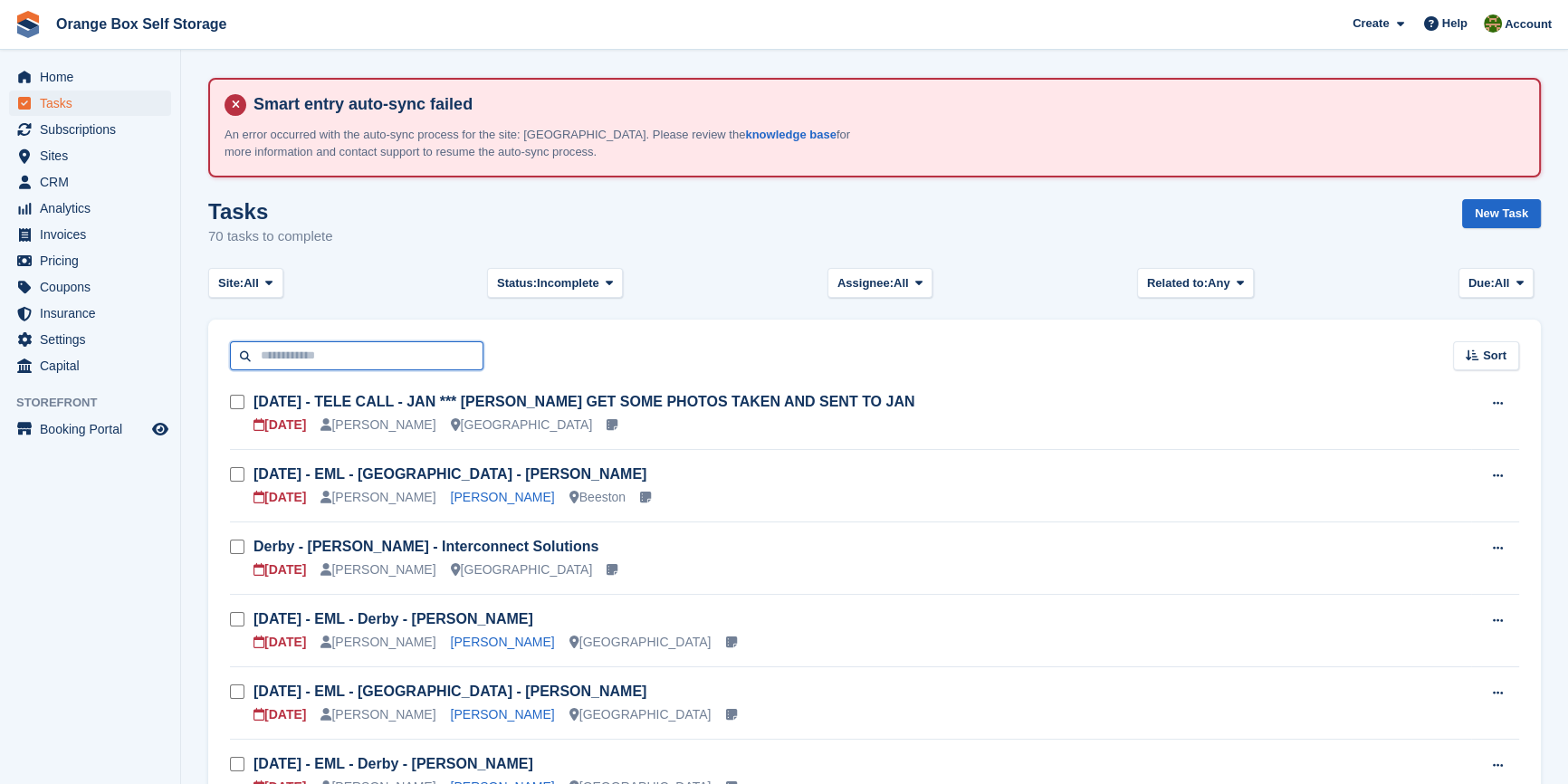
click at [314, 364] on input "text" at bounding box center [356, 355] width 254 height 30
type input "****"
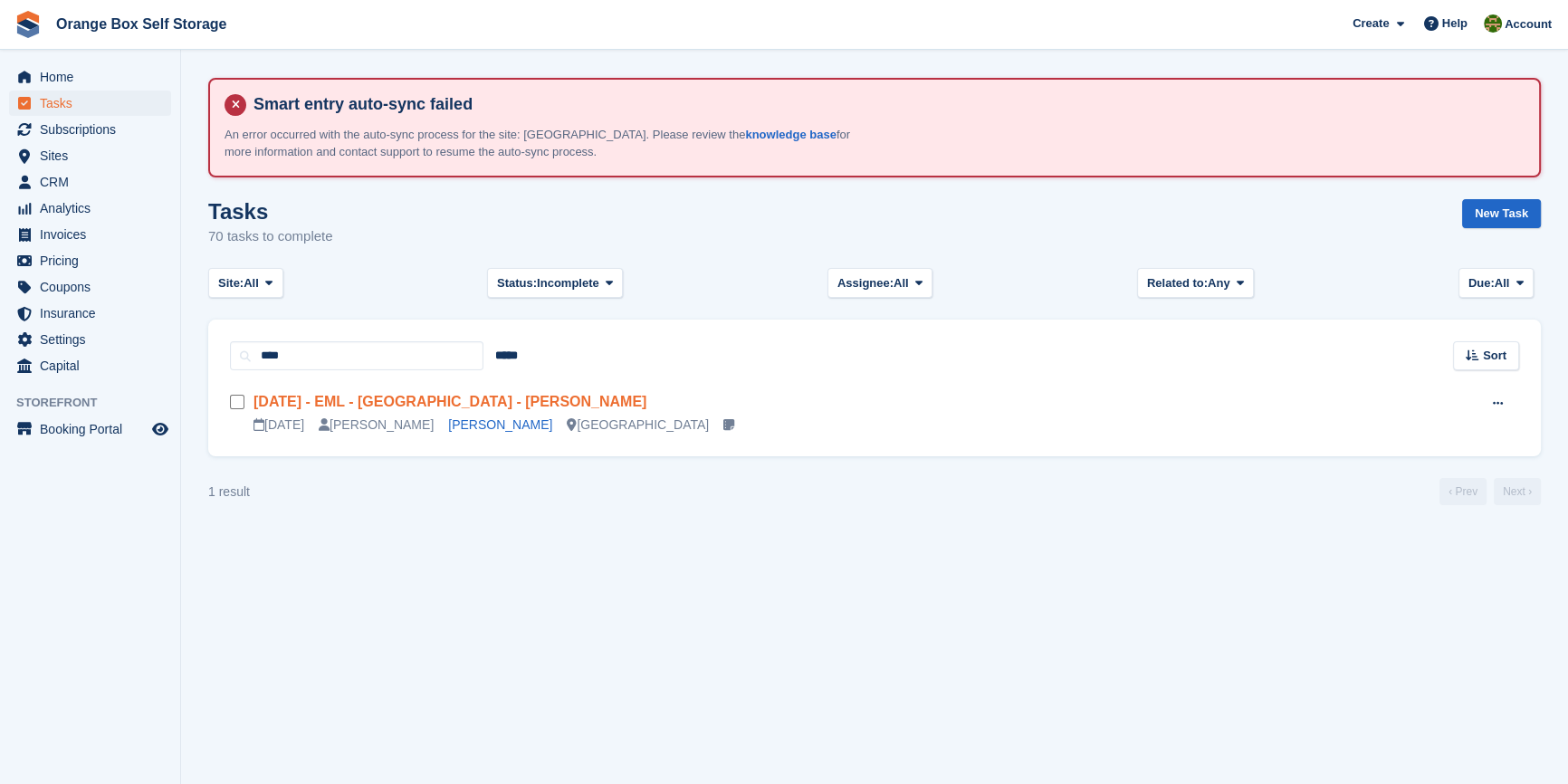
click at [442, 401] on link "[DATE] - EML - [GEOGRAPHIC_DATA] - [PERSON_NAME]" at bounding box center [450, 401] width 393 height 16
click at [415, 403] on link "[DATE] - EML - [GEOGRAPHIC_DATA] - [PERSON_NAME]" at bounding box center [450, 401] width 393 height 16
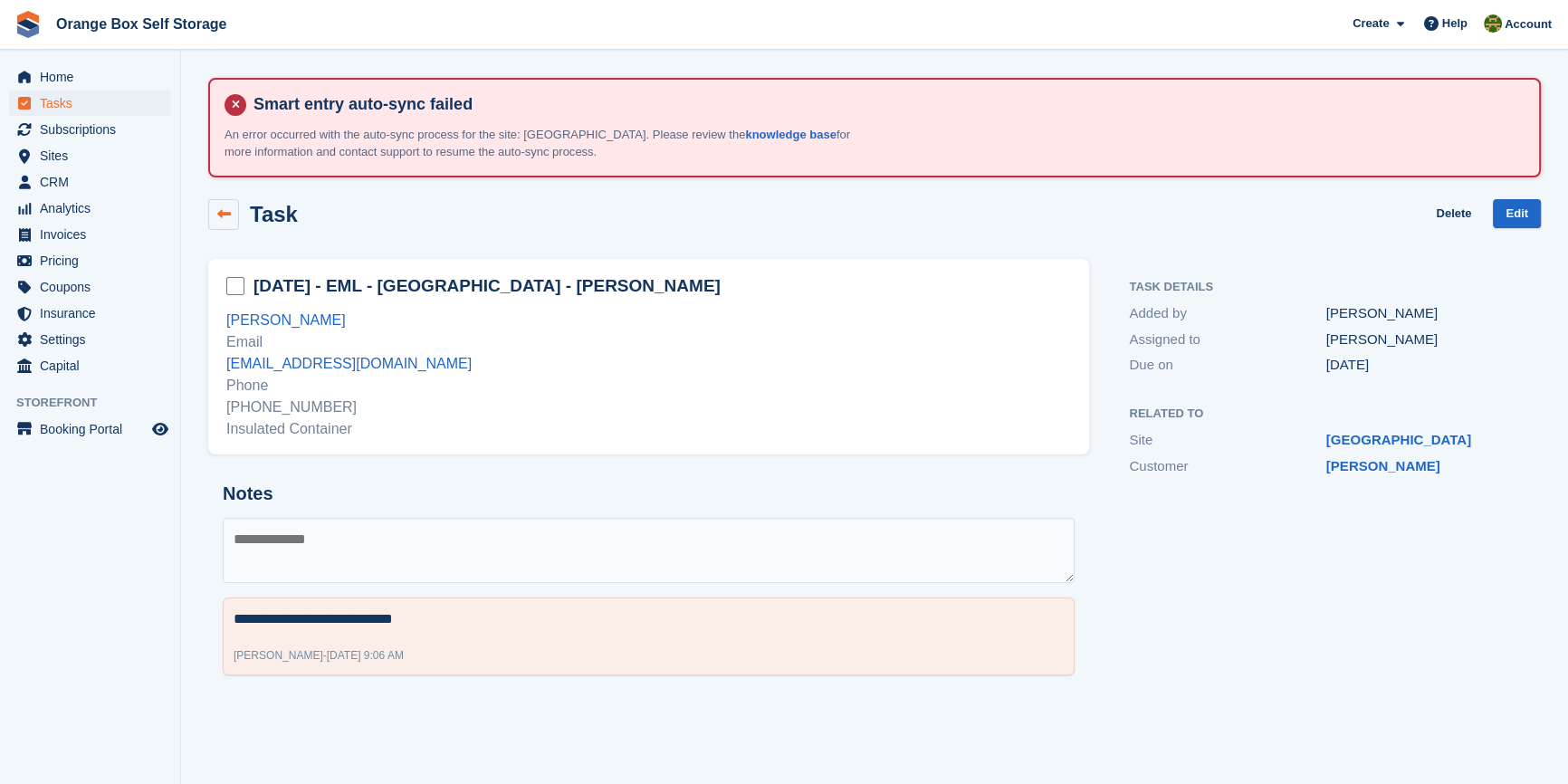
click at [226, 199] on link at bounding box center [224, 214] width 31 height 31
